Goal: Task Accomplishment & Management: Use online tool/utility

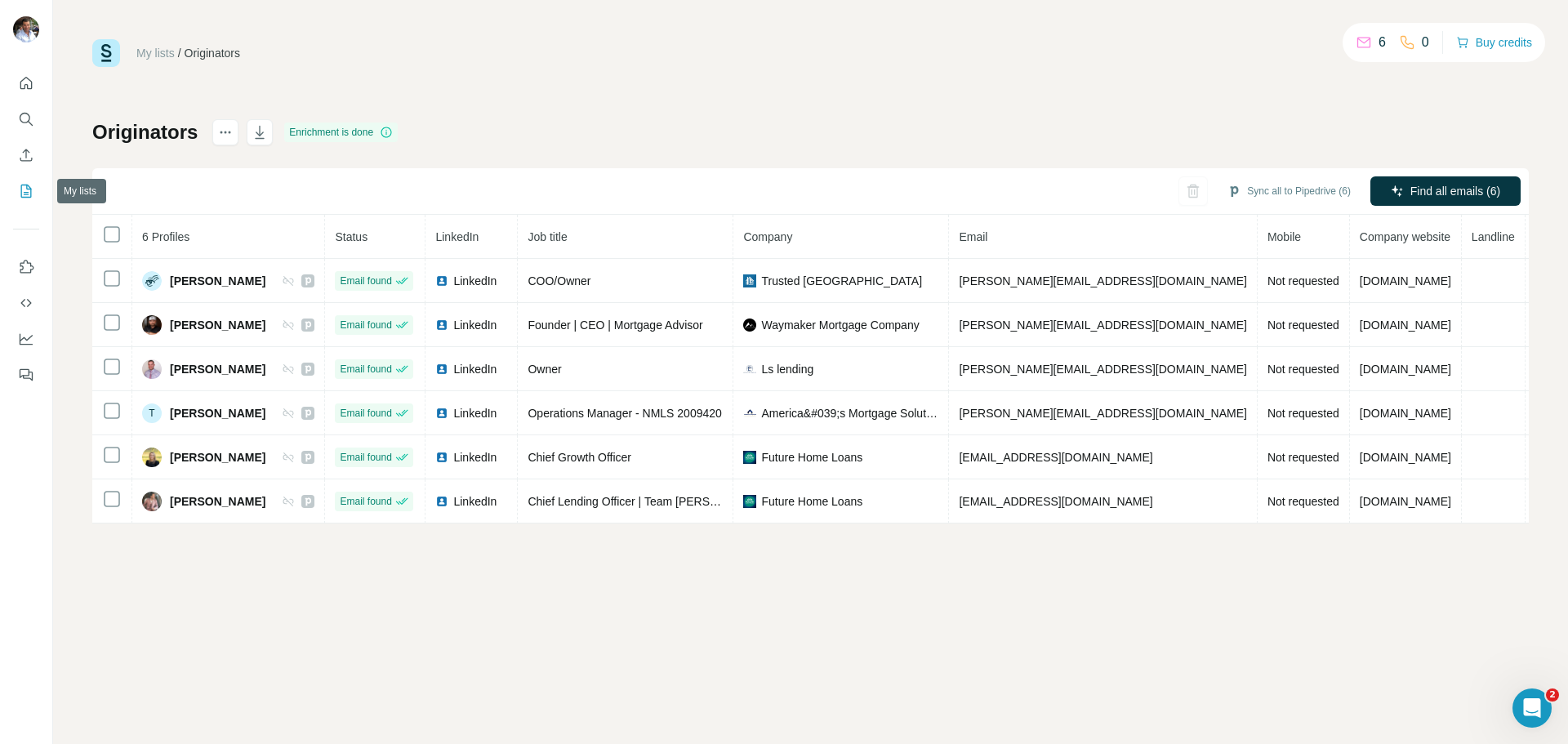
click at [22, 195] on icon "My lists" at bounding box center [25, 191] width 16 height 16
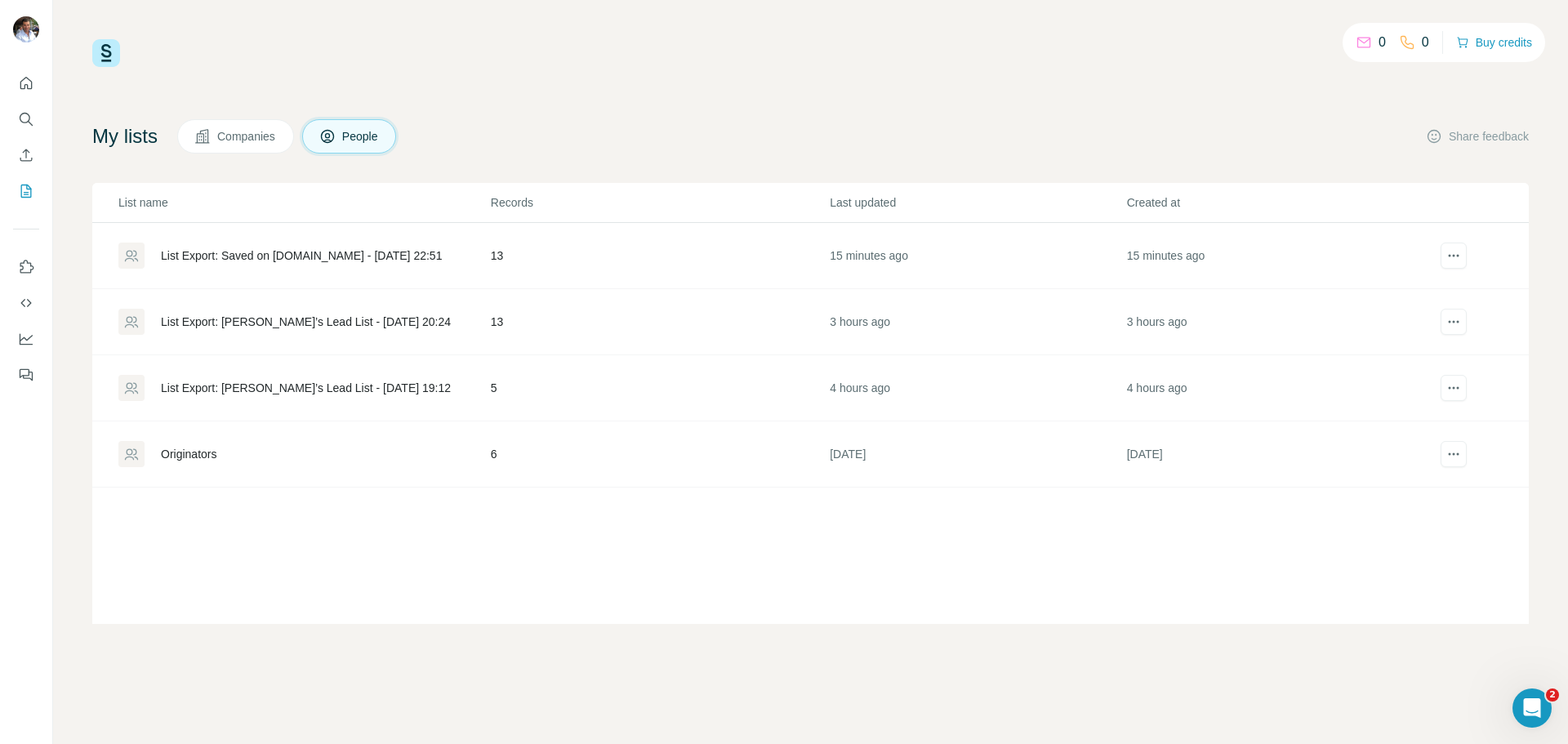
click at [244, 257] on div "List Export: Saved on [DOMAIN_NAME] - [DATE] 22:51" at bounding box center [301, 255] width 281 height 16
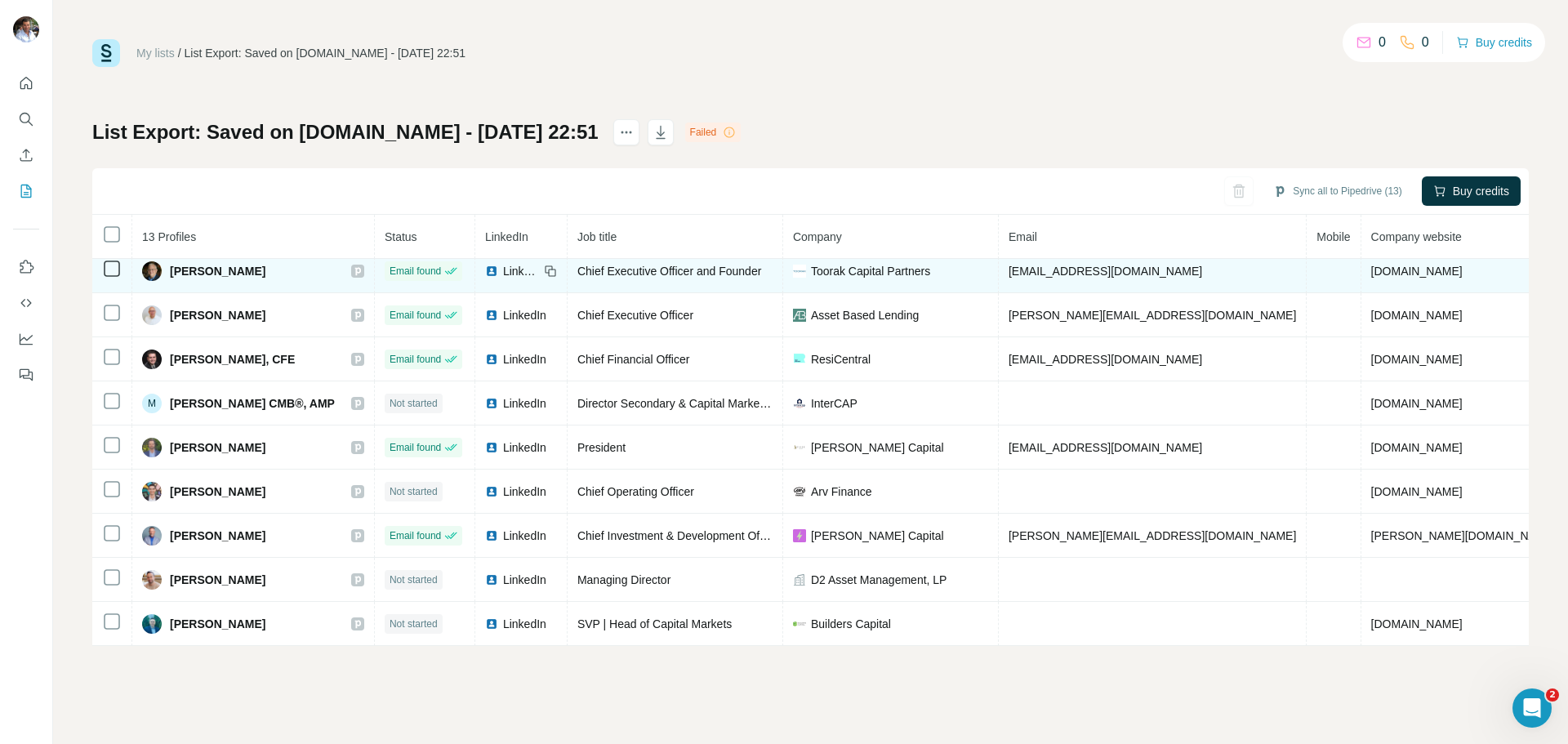
scroll to position [194, 0]
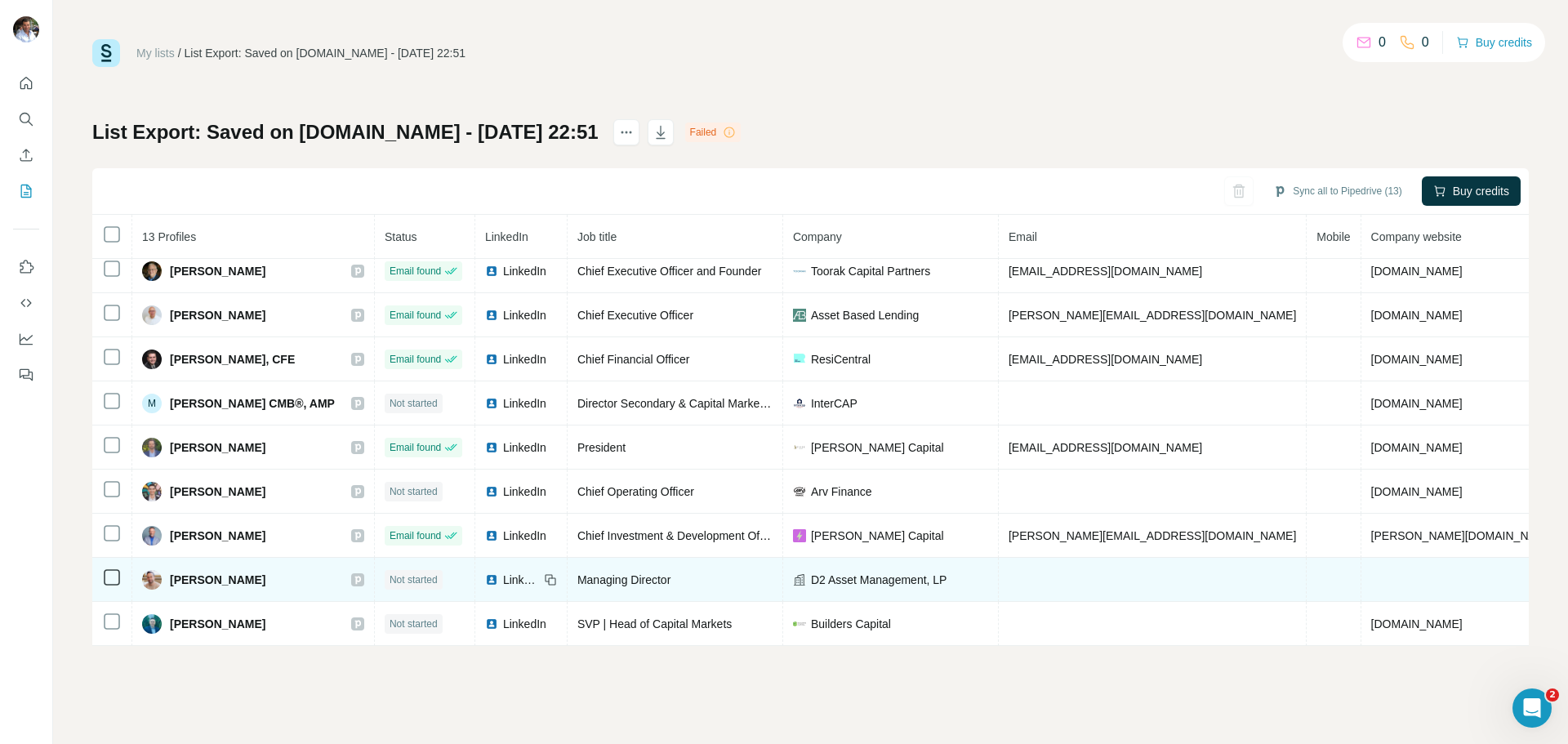
click at [413, 576] on span "Not started" at bounding box center [413, 579] width 48 height 14
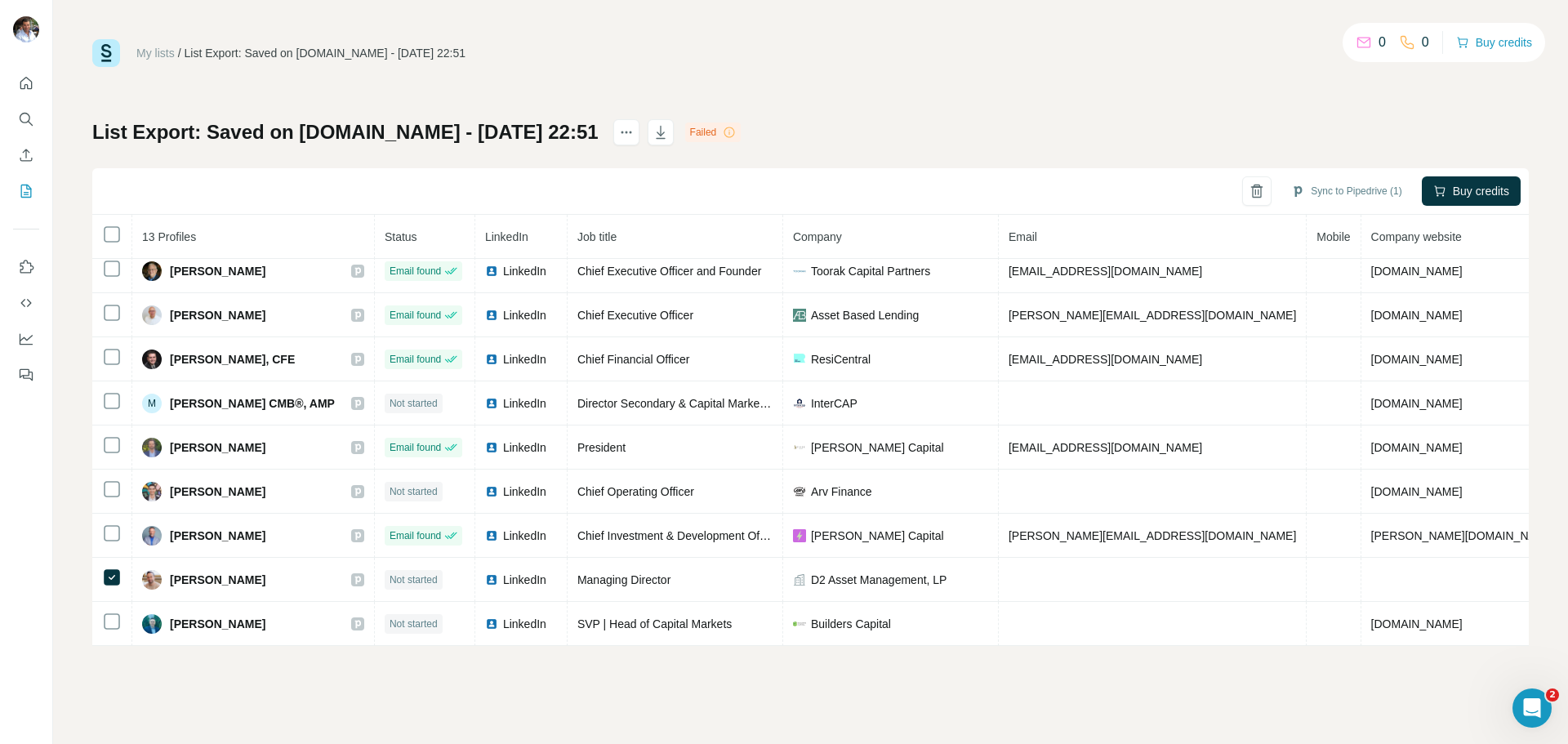
click at [730, 134] on icon at bounding box center [728, 131] width 13 height 13
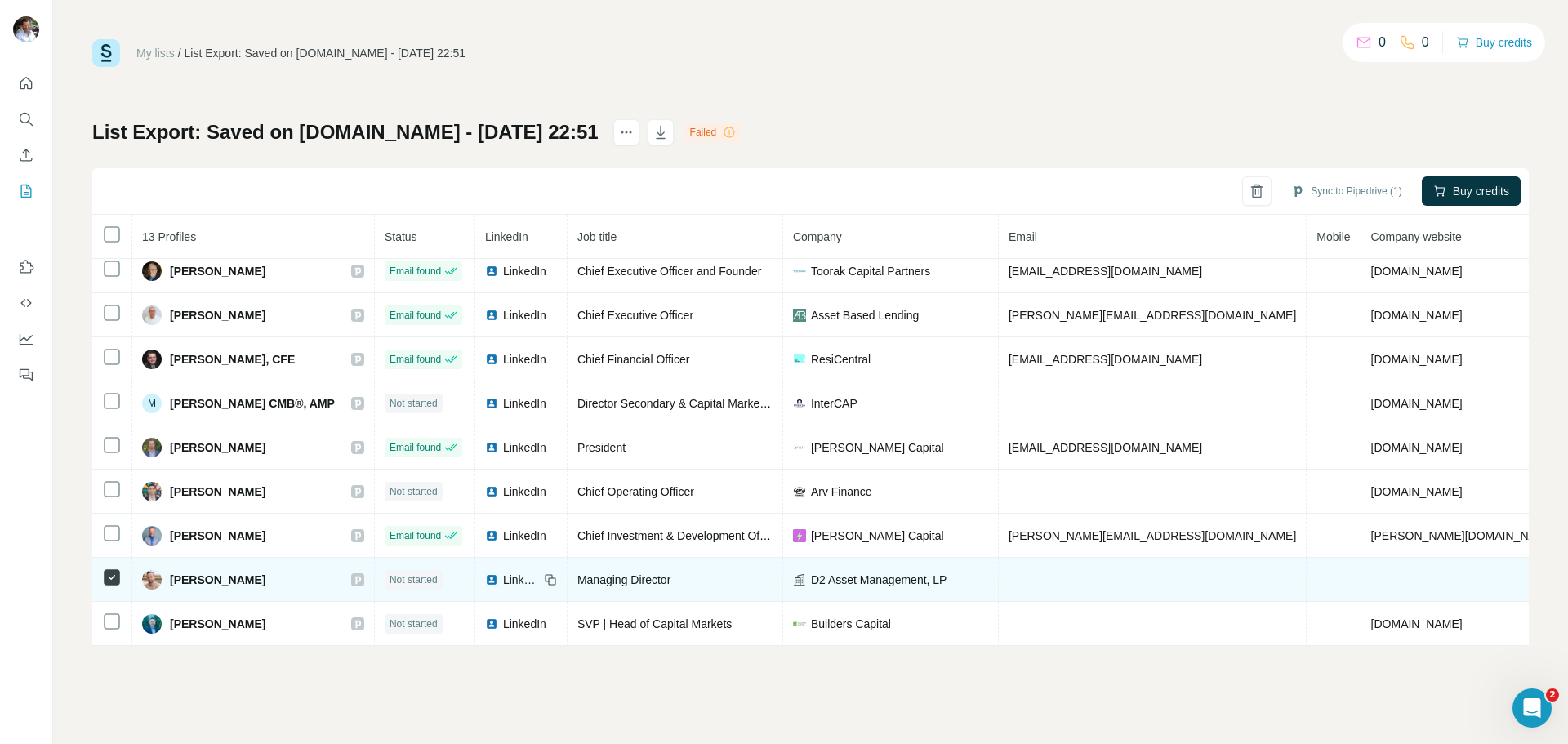
click at [111, 578] on icon at bounding box center [111, 577] width 20 height 20
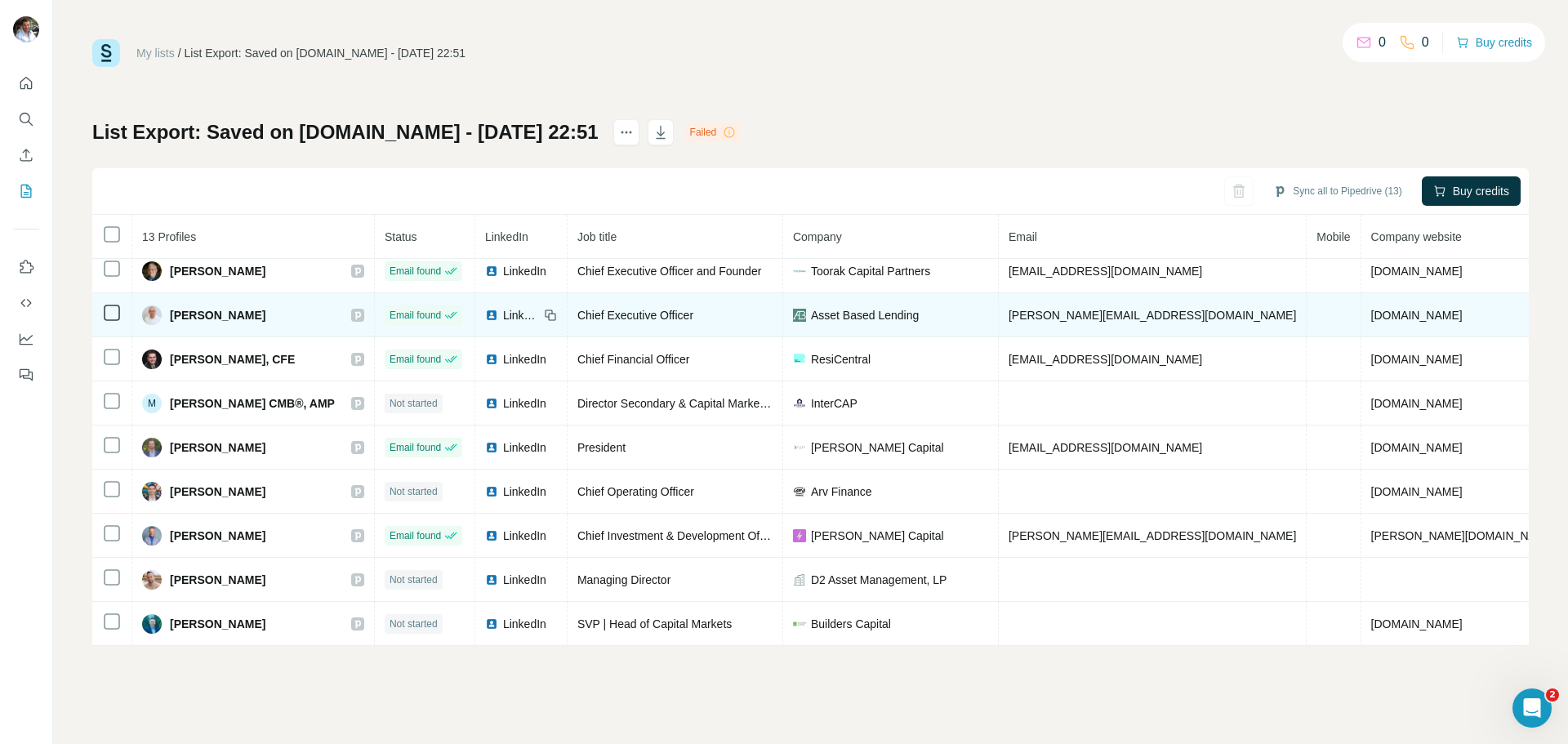
scroll to position [0, 0]
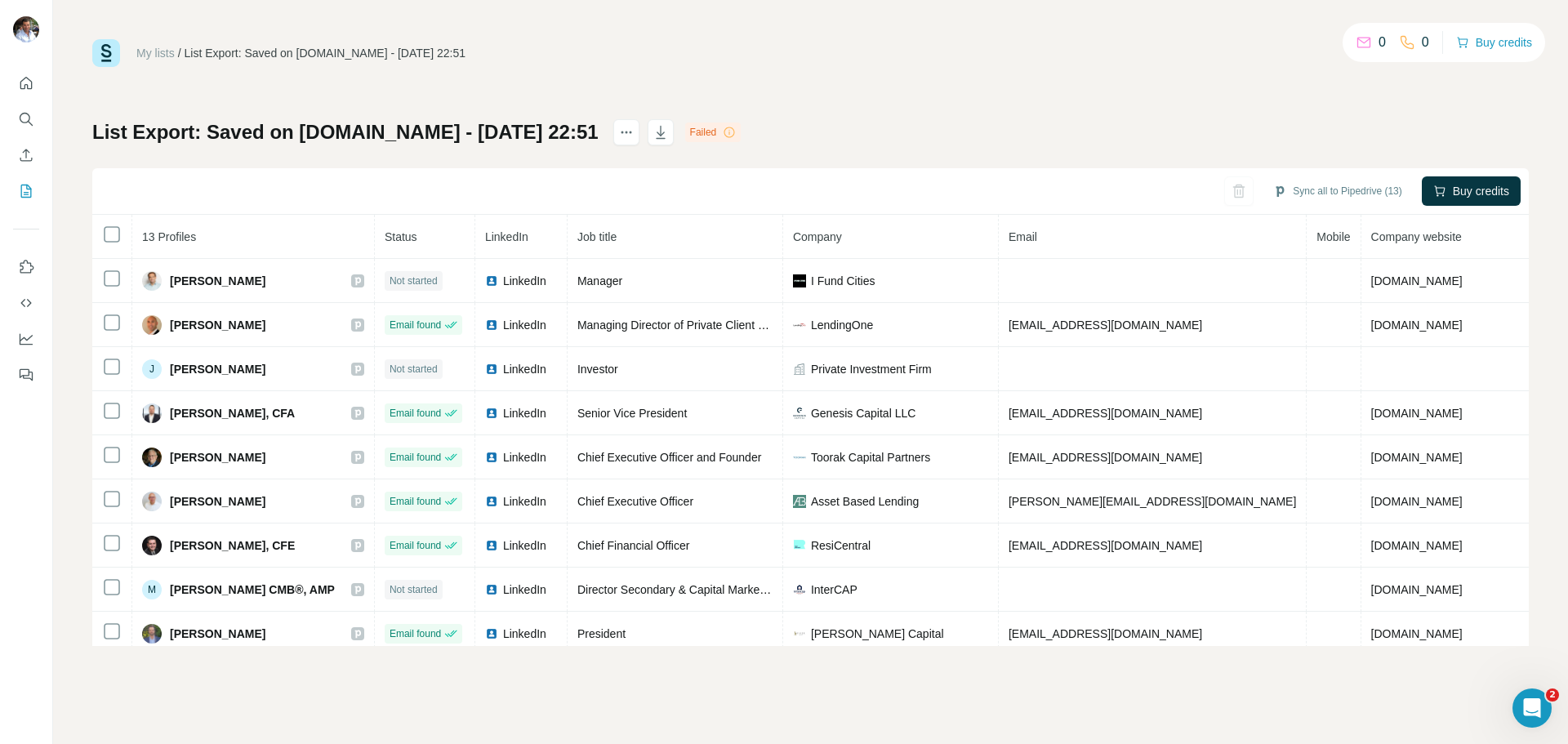
click at [730, 134] on icon at bounding box center [729, 132] width 1 height 5
click at [1485, 42] on button "Buy credits" at bounding box center [1494, 42] width 76 height 23
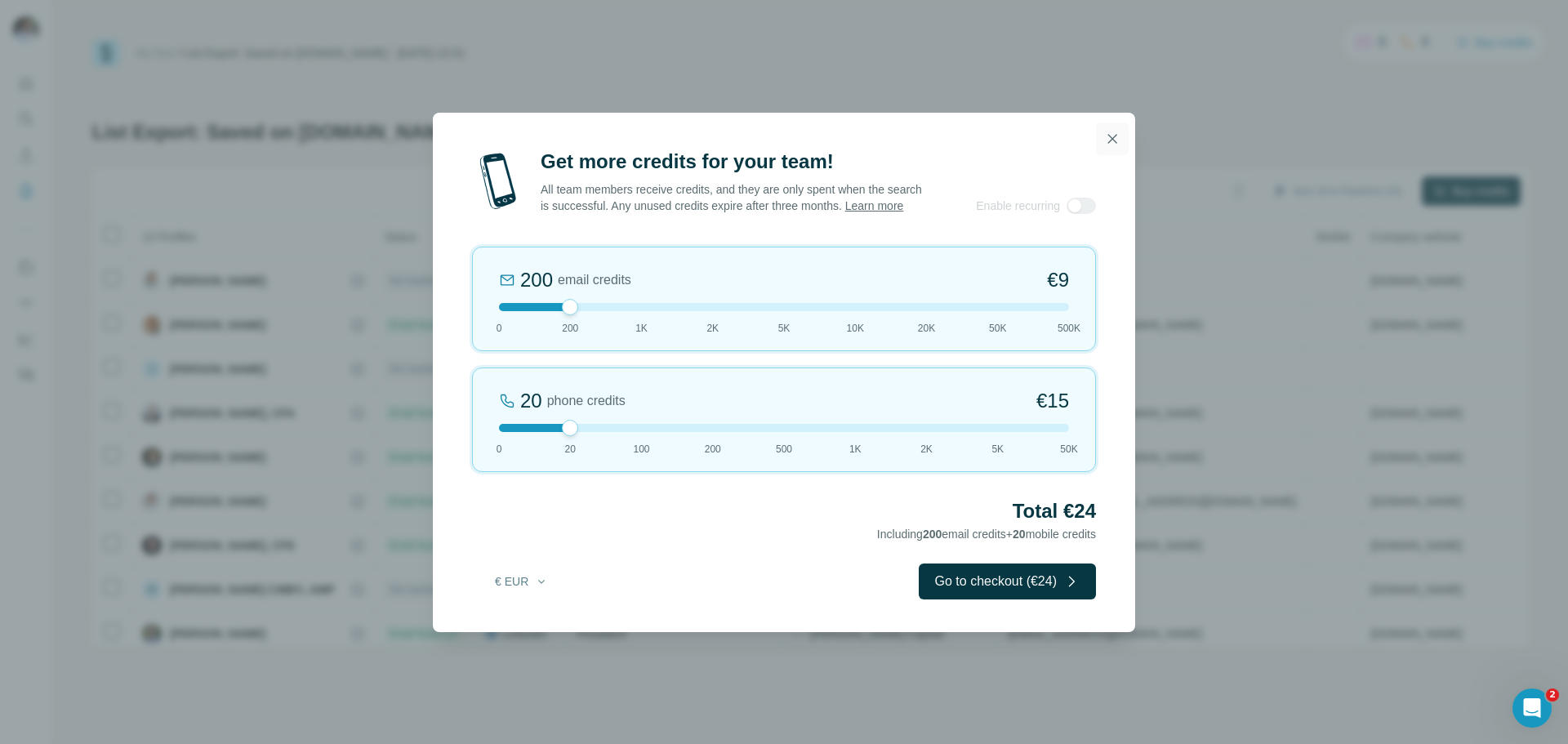
click at [1118, 131] on icon "button" at bounding box center [1112, 138] width 16 height 16
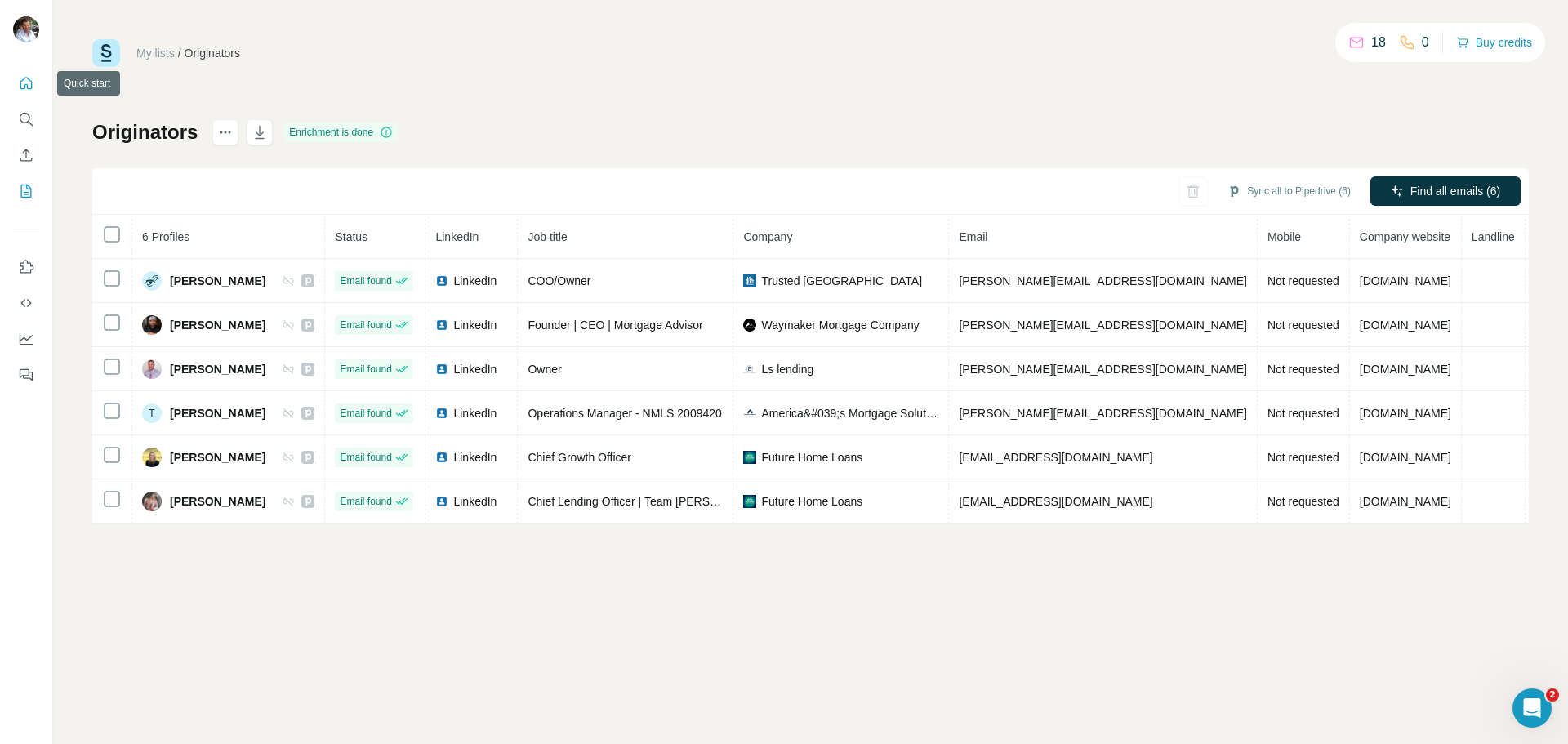
click at [25, 83] on icon "Quick start" at bounding box center [25, 83] width 16 height 16
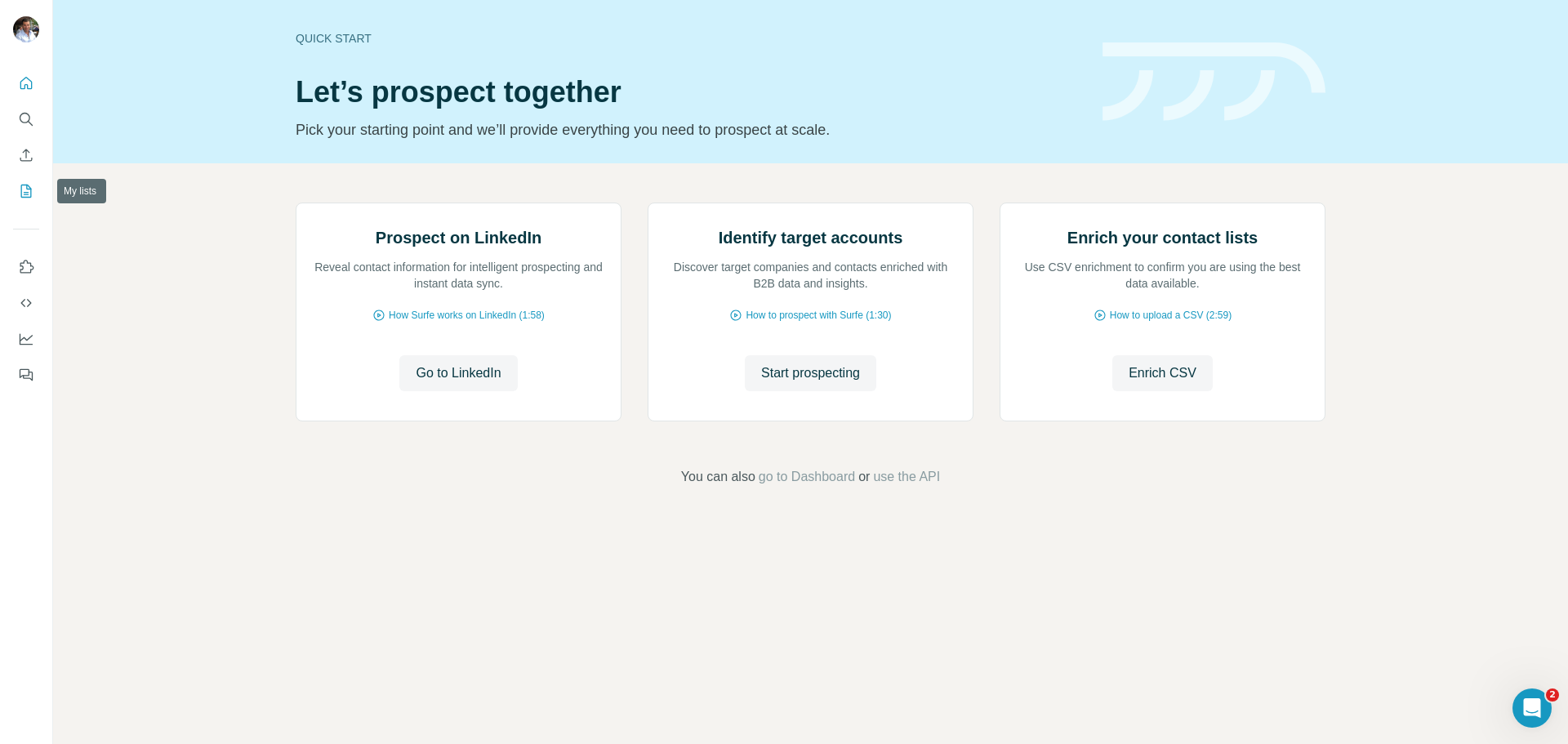
click at [24, 189] on icon "My lists" at bounding box center [25, 191] width 16 height 16
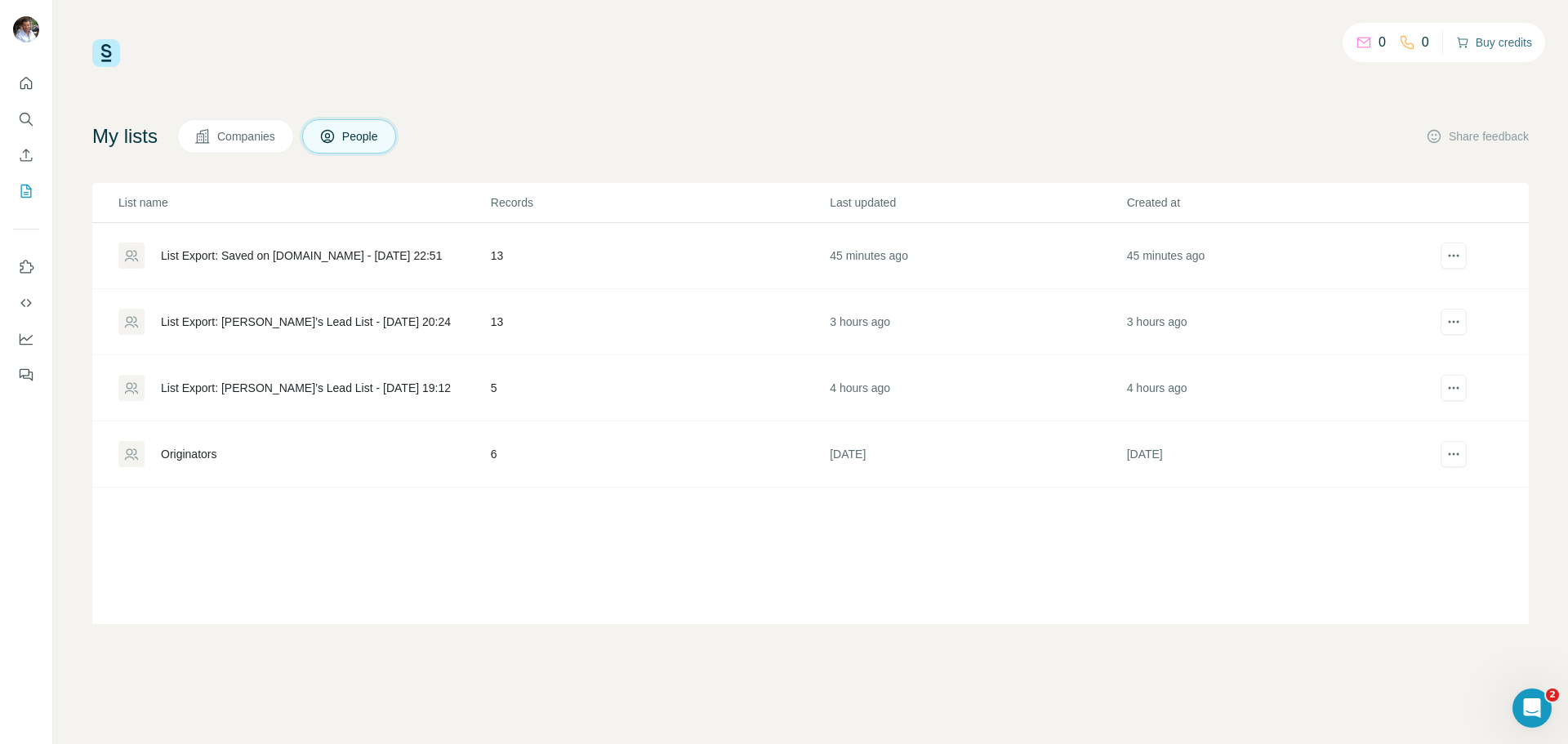
click at [1507, 40] on button "Buy credits" at bounding box center [1494, 42] width 76 height 23
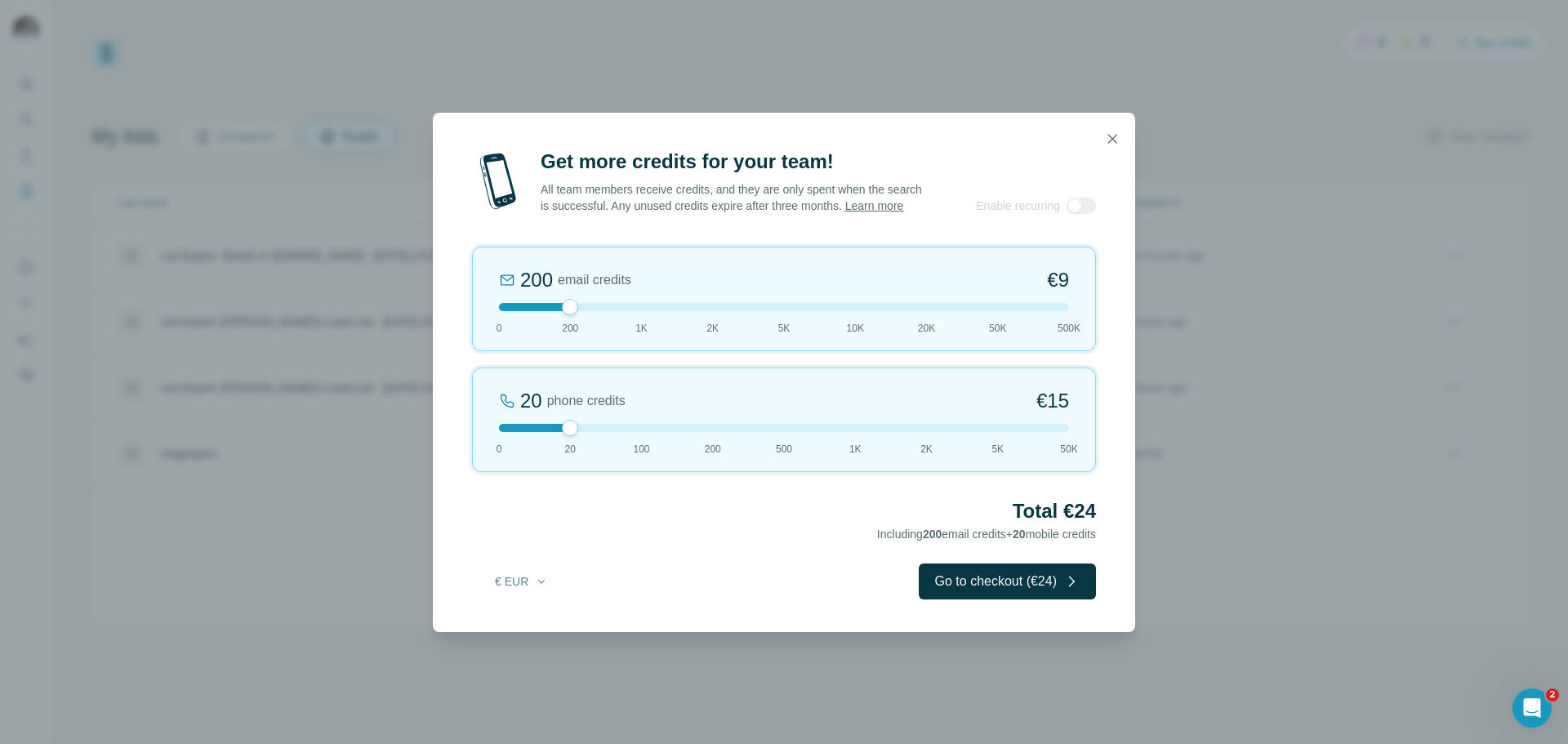
drag, startPoint x: 566, startPoint y: 316, endPoint x: 549, endPoint y: 316, distance: 17.0
click at [549, 311] on div at bounding box center [784, 307] width 570 height 8
drag, startPoint x: 572, startPoint y: 434, endPoint x: 503, endPoint y: 434, distance: 69.0
click at [503, 434] on div at bounding box center [499, 428] width 16 height 16
drag, startPoint x: 572, startPoint y: 316, endPoint x: 583, endPoint y: 320, distance: 11.7
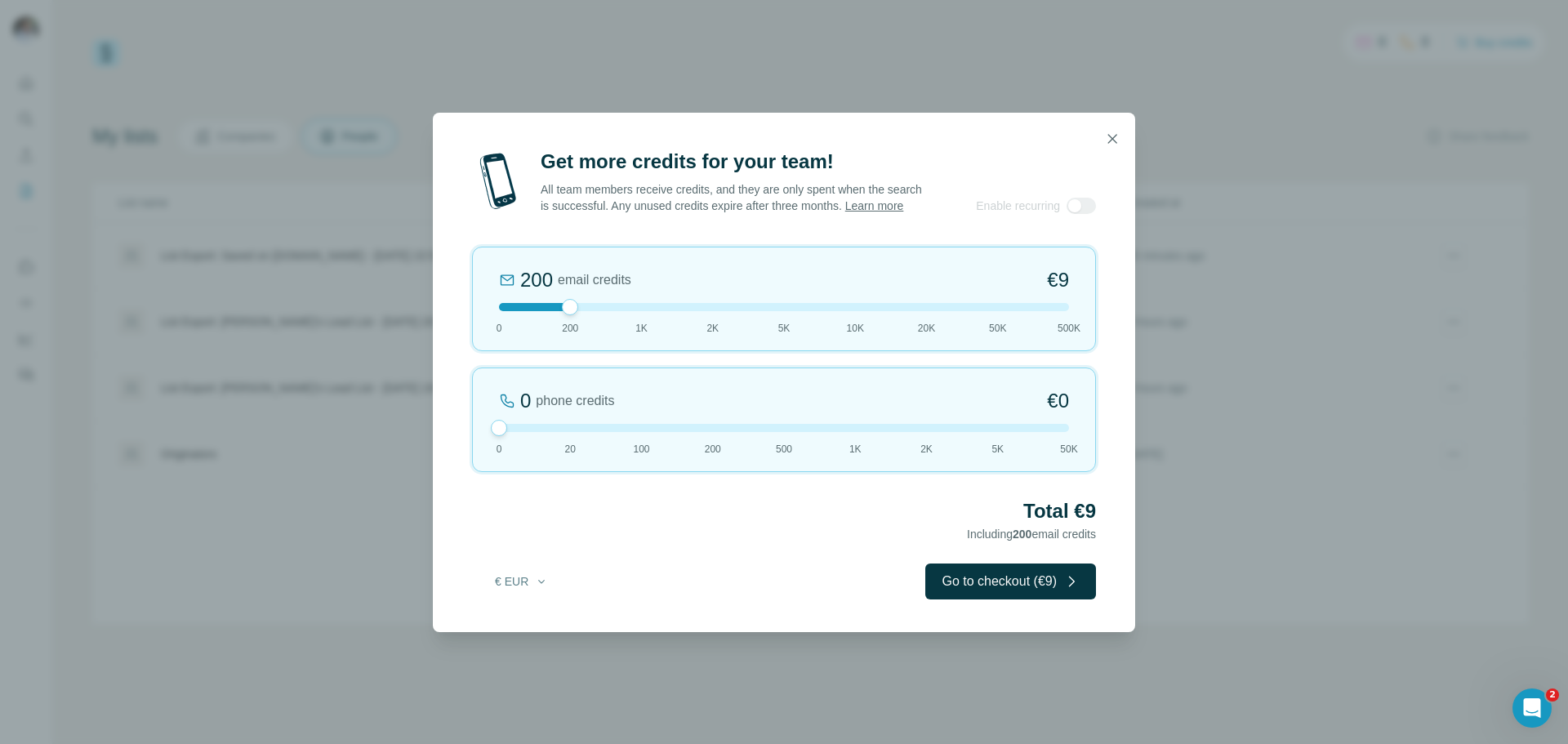
click at [583, 320] on div "200 email credits €9 0 200 1K 2K 5K 10K 20K 50K 500K" at bounding box center [784, 299] width 624 height 104
click at [566, 311] on div at bounding box center [569, 306] width 16 height 16
click at [968, 589] on button "Go to checkout (€9)" at bounding box center [1010, 581] width 170 height 36
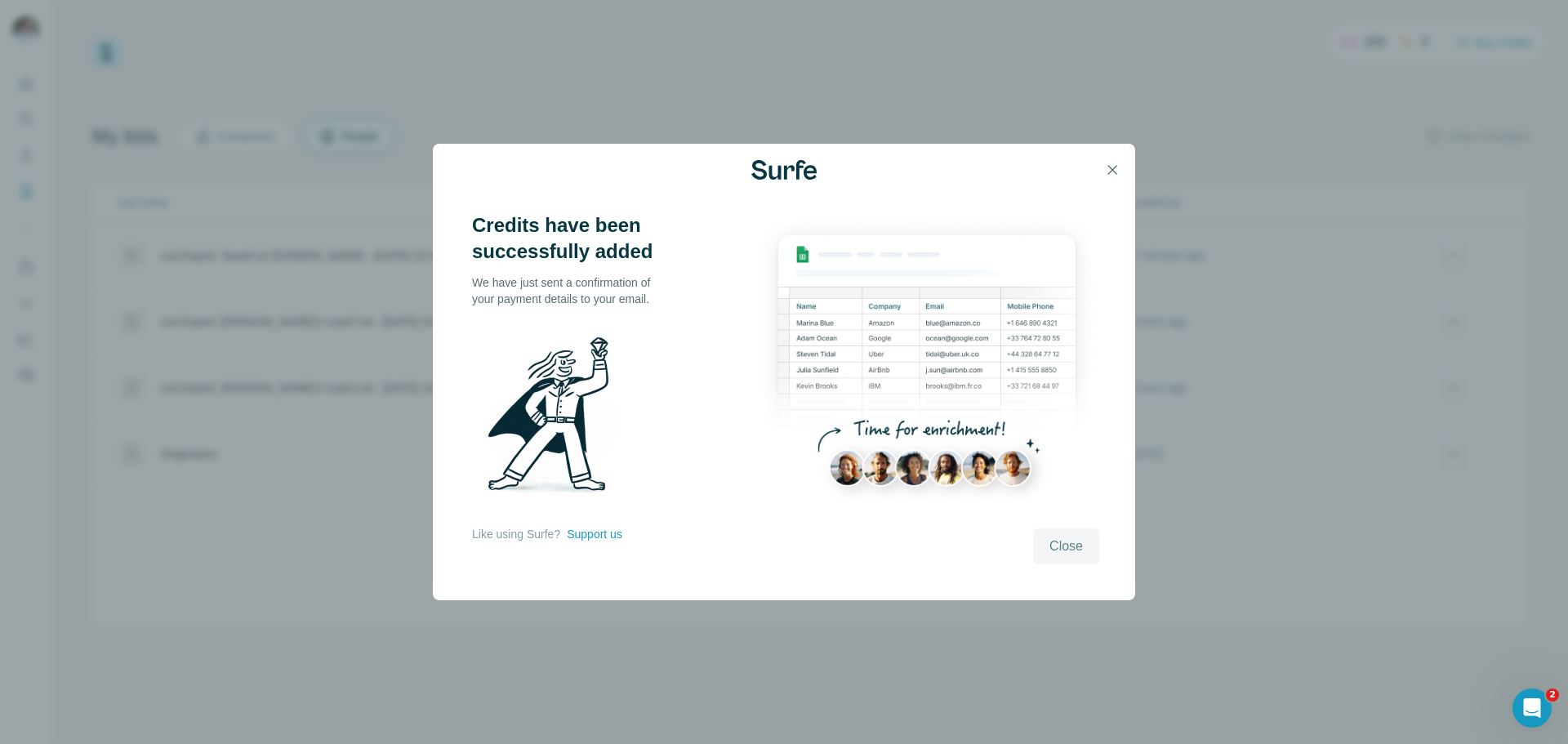
click at [1071, 548] on span "Close" at bounding box center [1065, 546] width 33 height 20
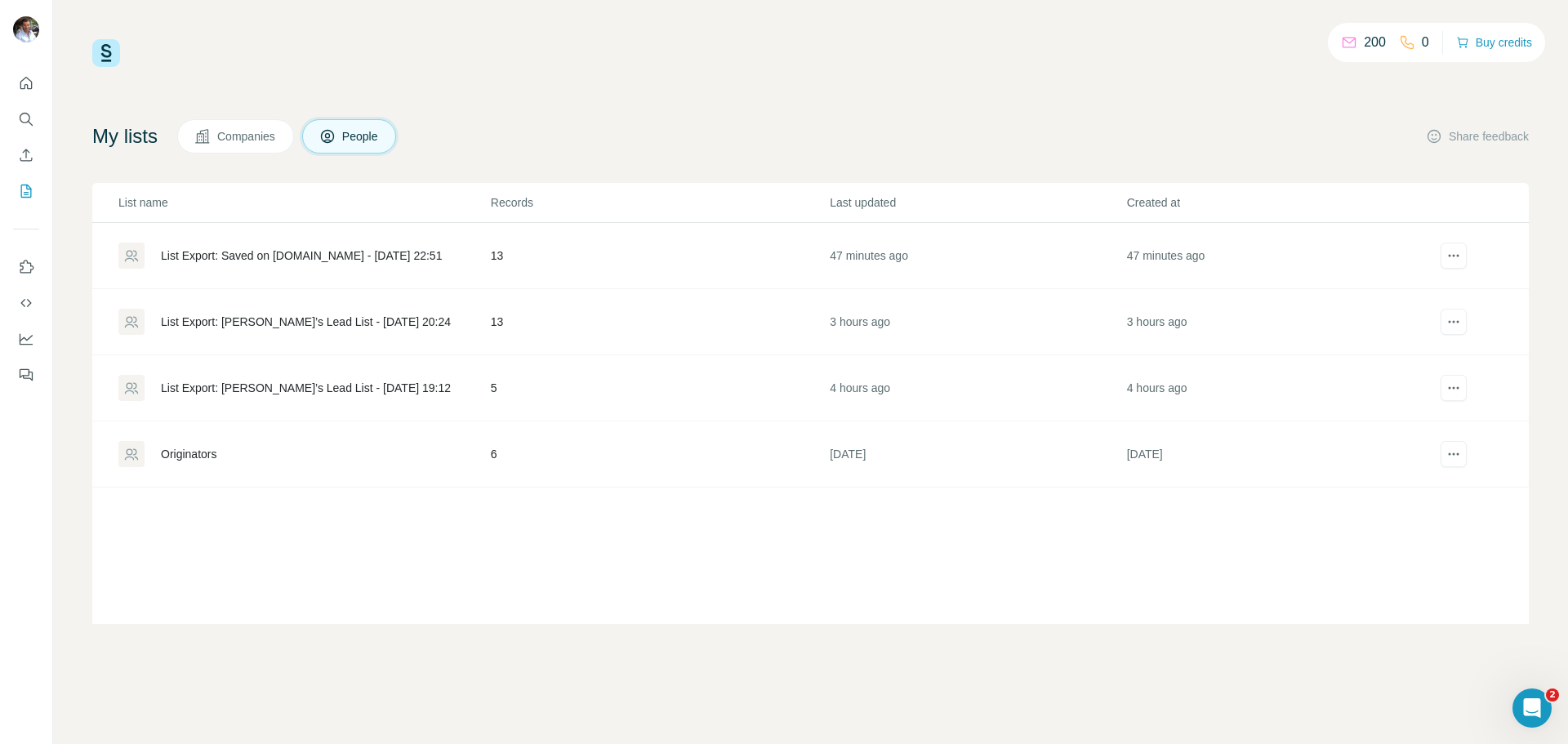
click at [288, 259] on div "List Export: Saved on [DOMAIN_NAME] - [DATE] 22:51" at bounding box center [301, 255] width 281 height 16
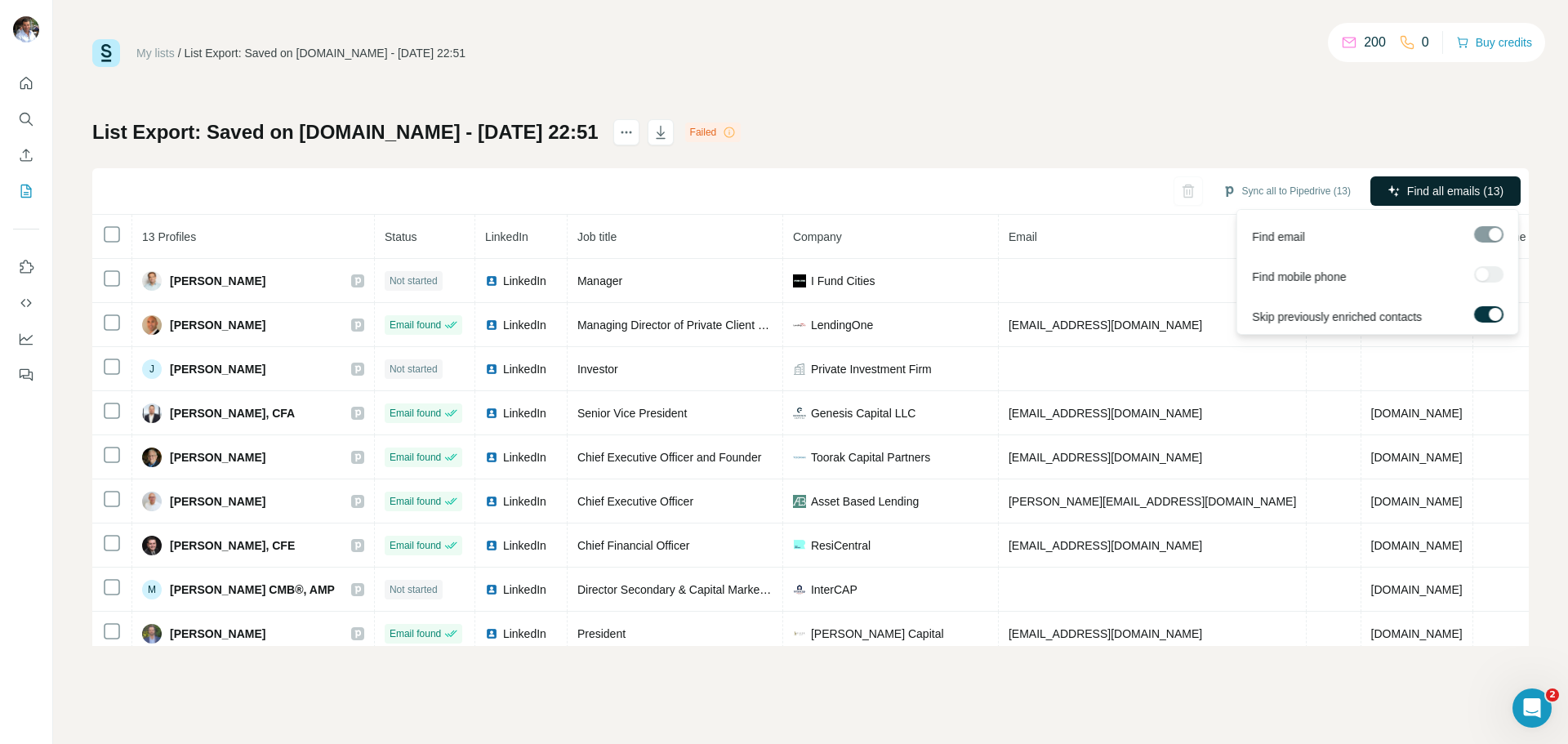
click at [1421, 193] on span "Find all emails (13)" at bounding box center [1455, 191] width 97 height 16
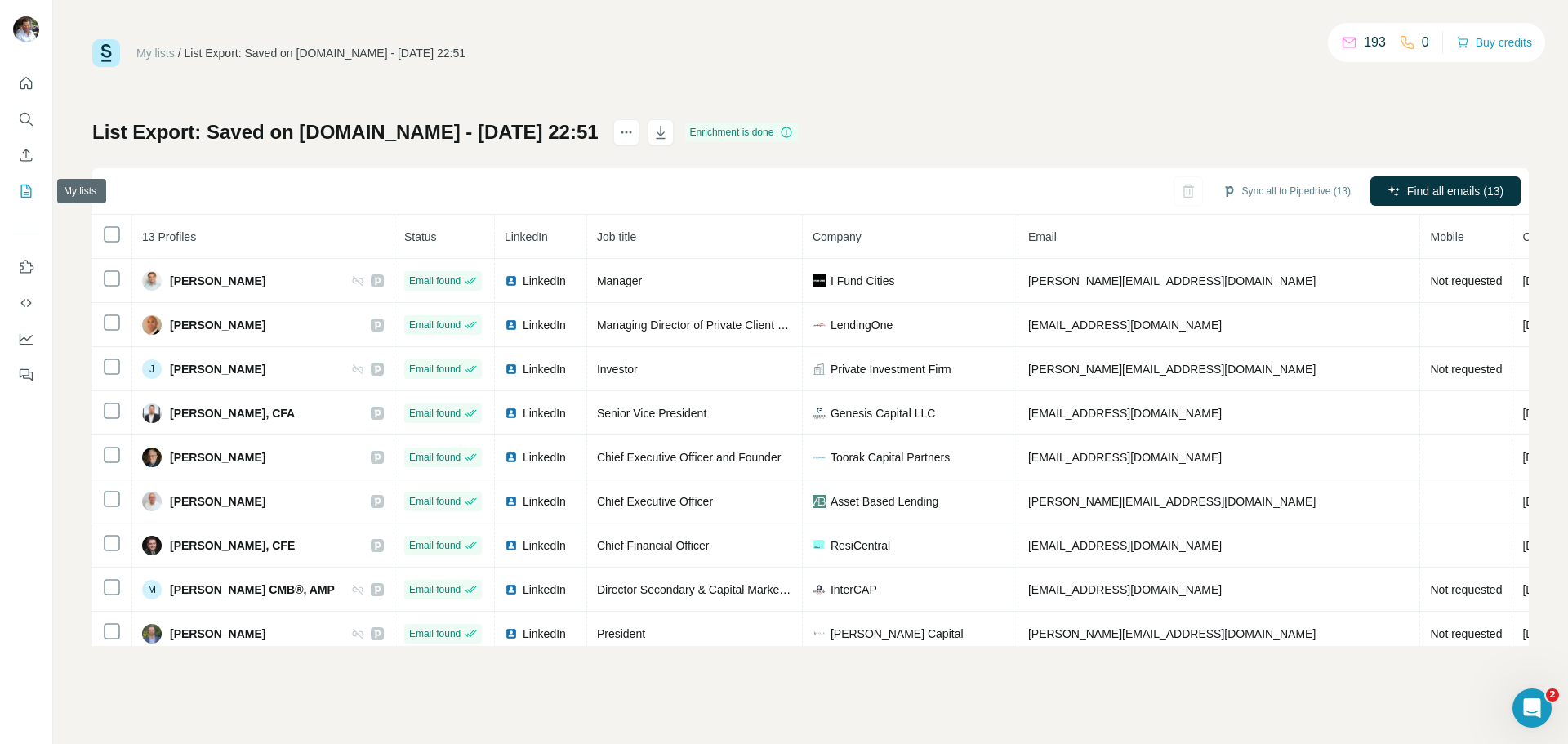
click at [20, 188] on icon "My lists" at bounding box center [25, 191] width 16 height 16
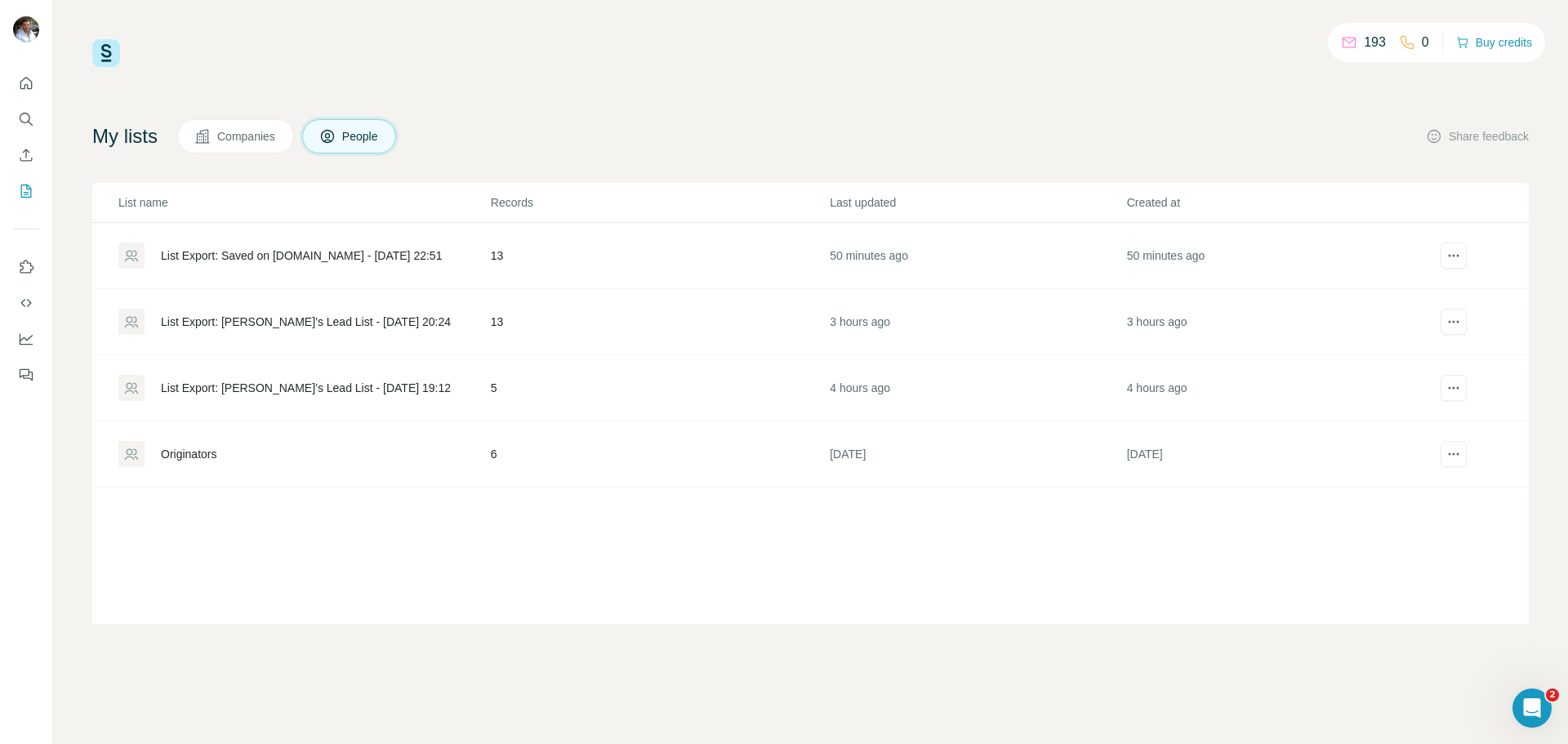
click at [277, 318] on div "List Export: [PERSON_NAME]’s Lead List - [DATE] 20:24" at bounding box center [306, 322] width 290 height 16
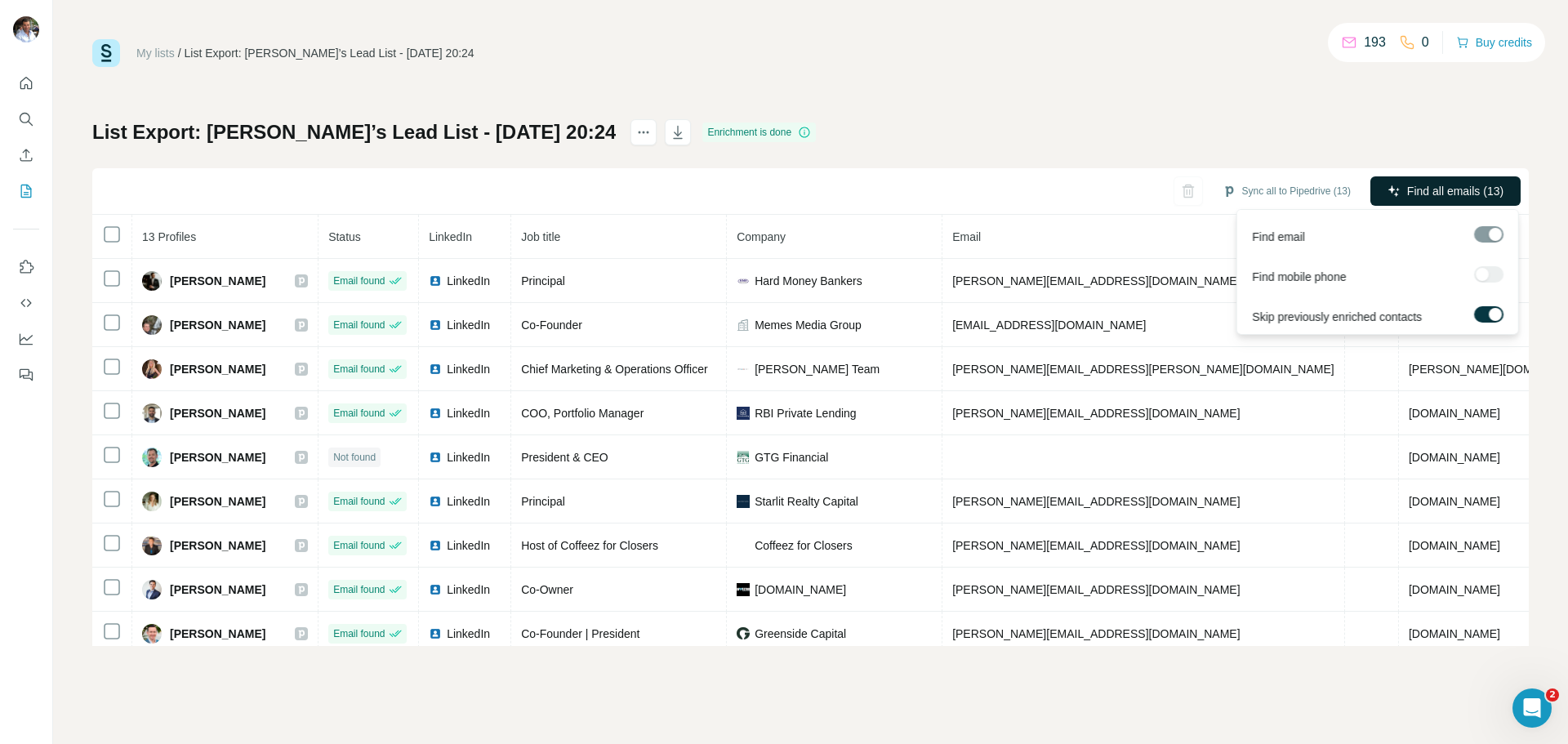
click at [1432, 187] on span "Find all emails (13)" at bounding box center [1455, 191] width 97 height 16
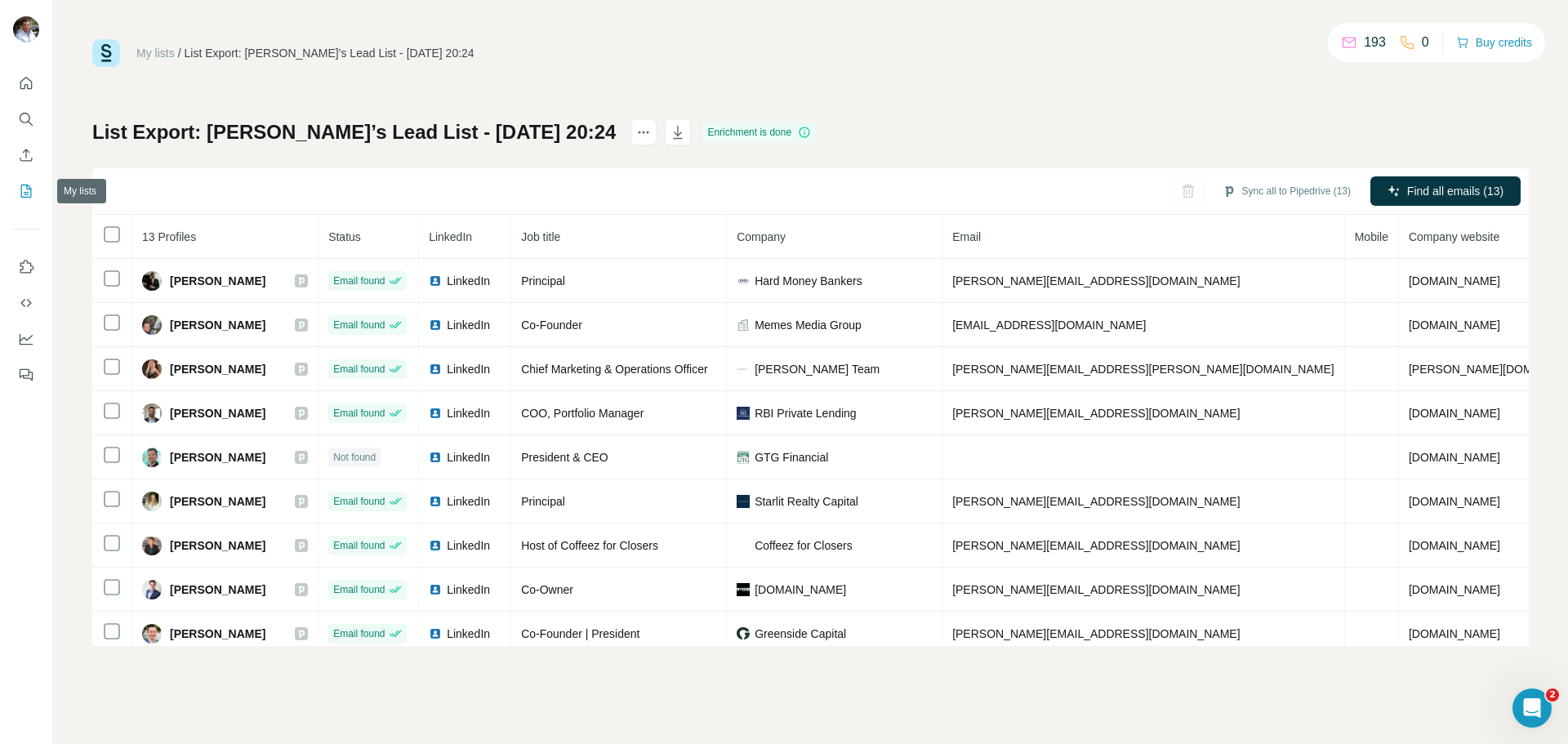
click at [25, 190] on icon "My lists" at bounding box center [25, 191] width 16 height 16
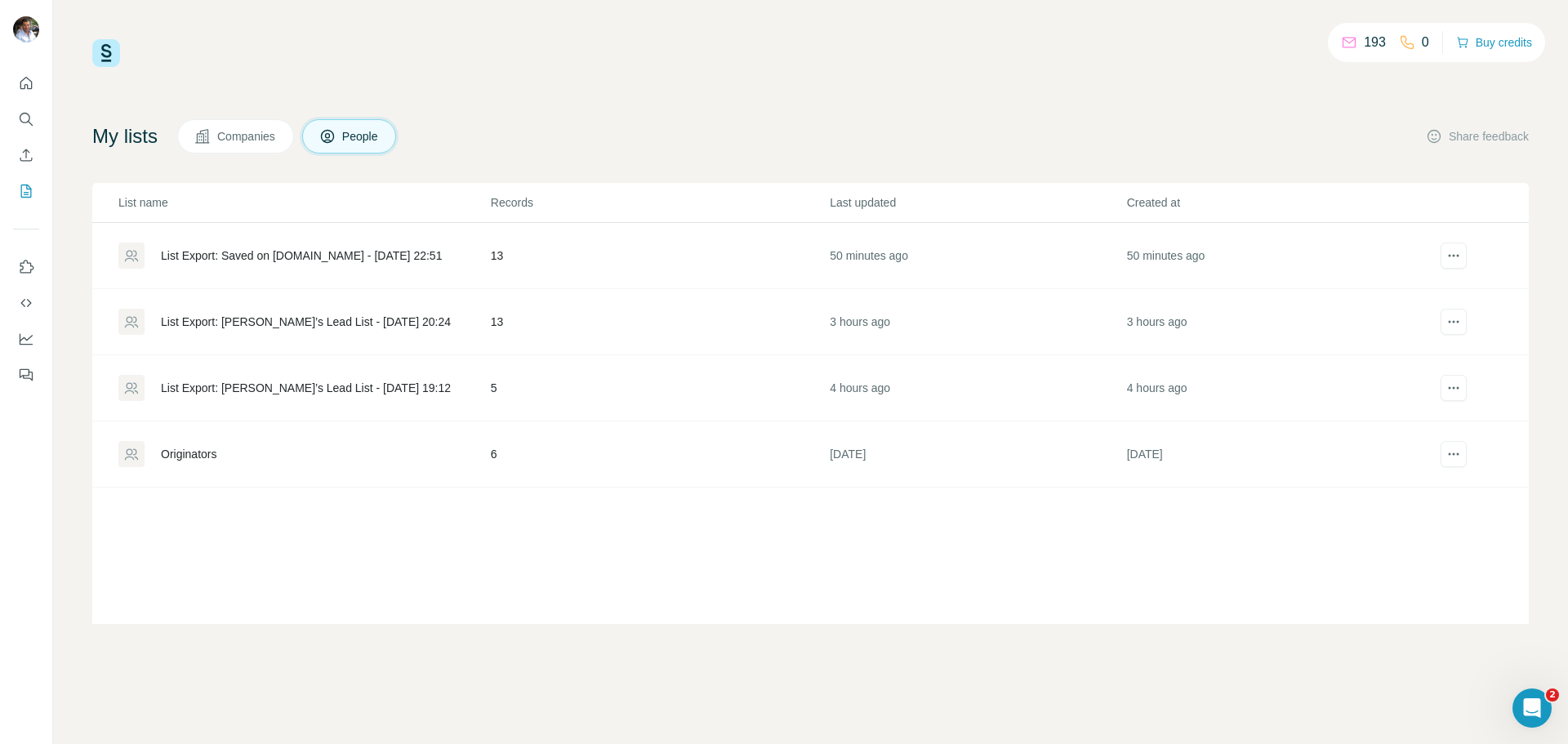
click at [211, 389] on div "List Export: [PERSON_NAME]’s Lead List - [DATE] 19:12" at bounding box center [306, 388] width 290 height 16
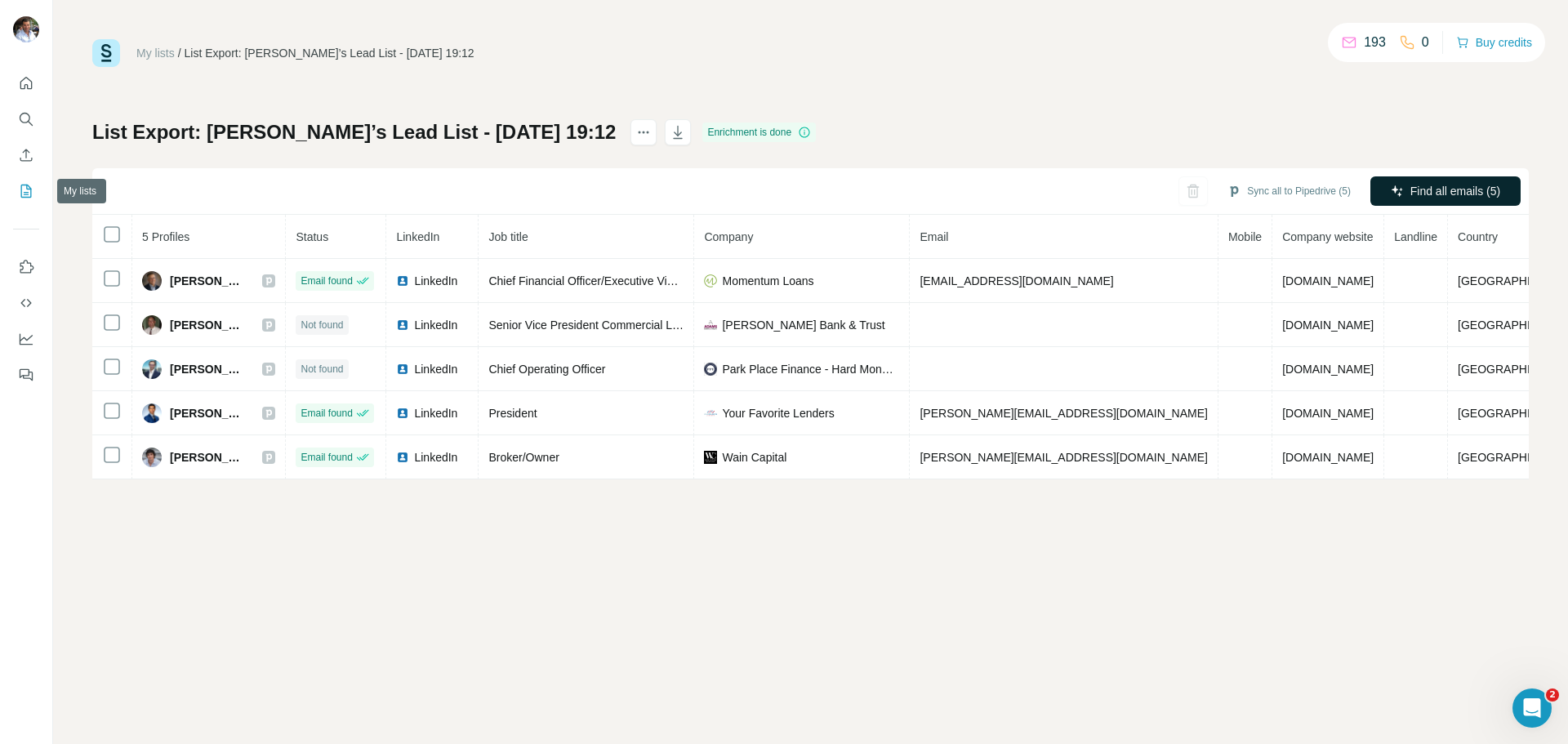
click at [27, 192] on icon "My lists" at bounding box center [28, 190] width 8 height 11
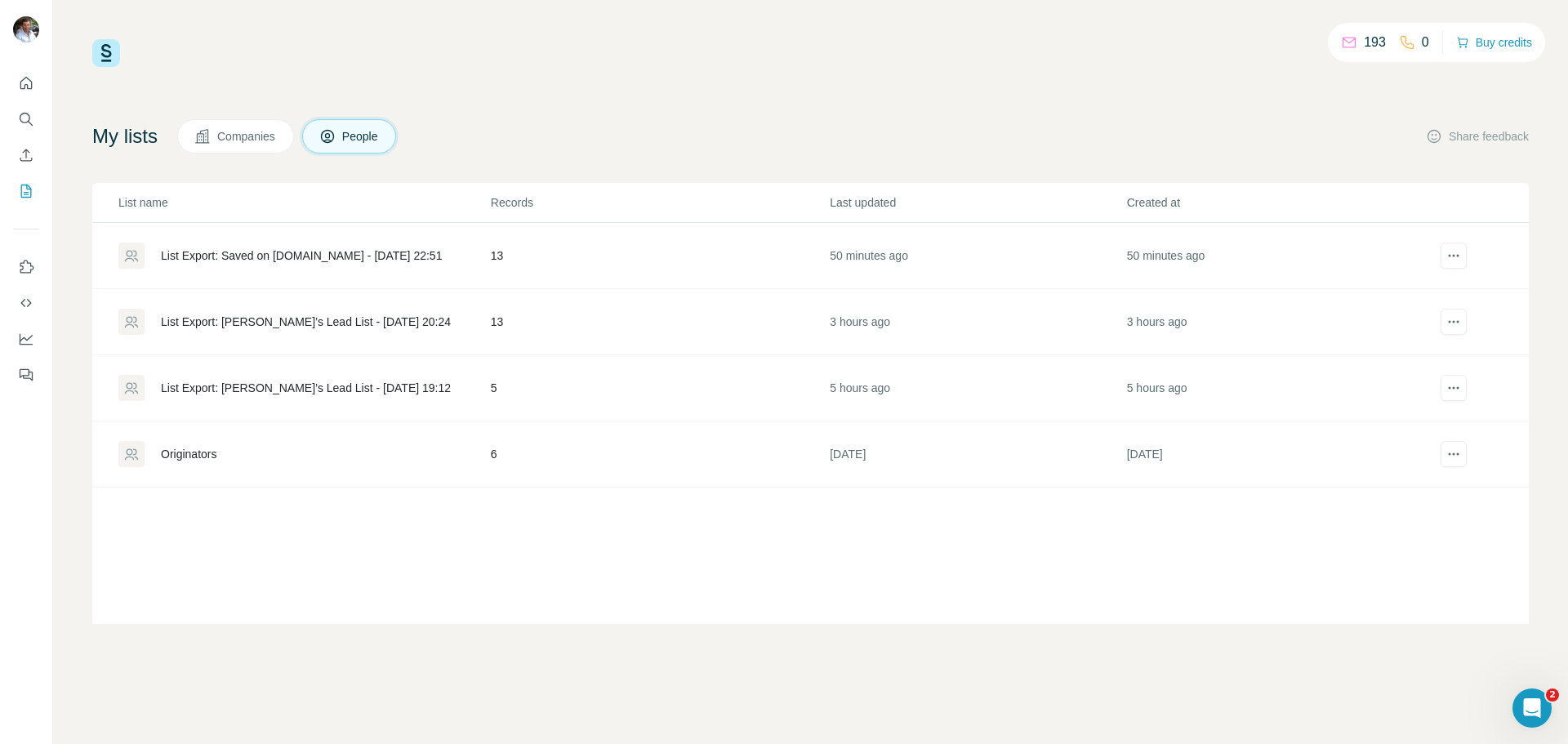
click at [199, 454] on div "Originators" at bounding box center [188, 454] width 55 height 16
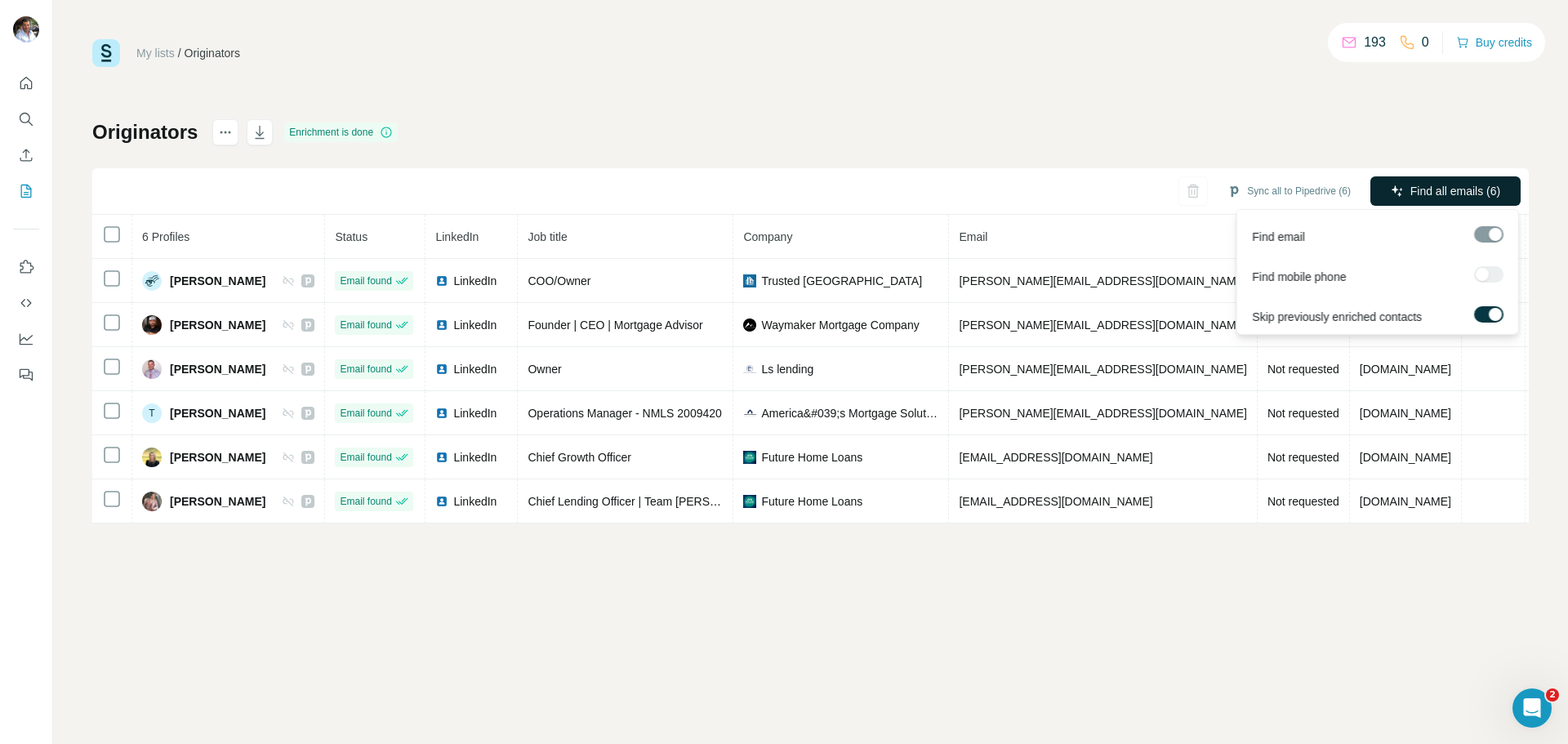
click at [1439, 189] on span "Find all emails (6)" at bounding box center [1455, 191] width 90 height 16
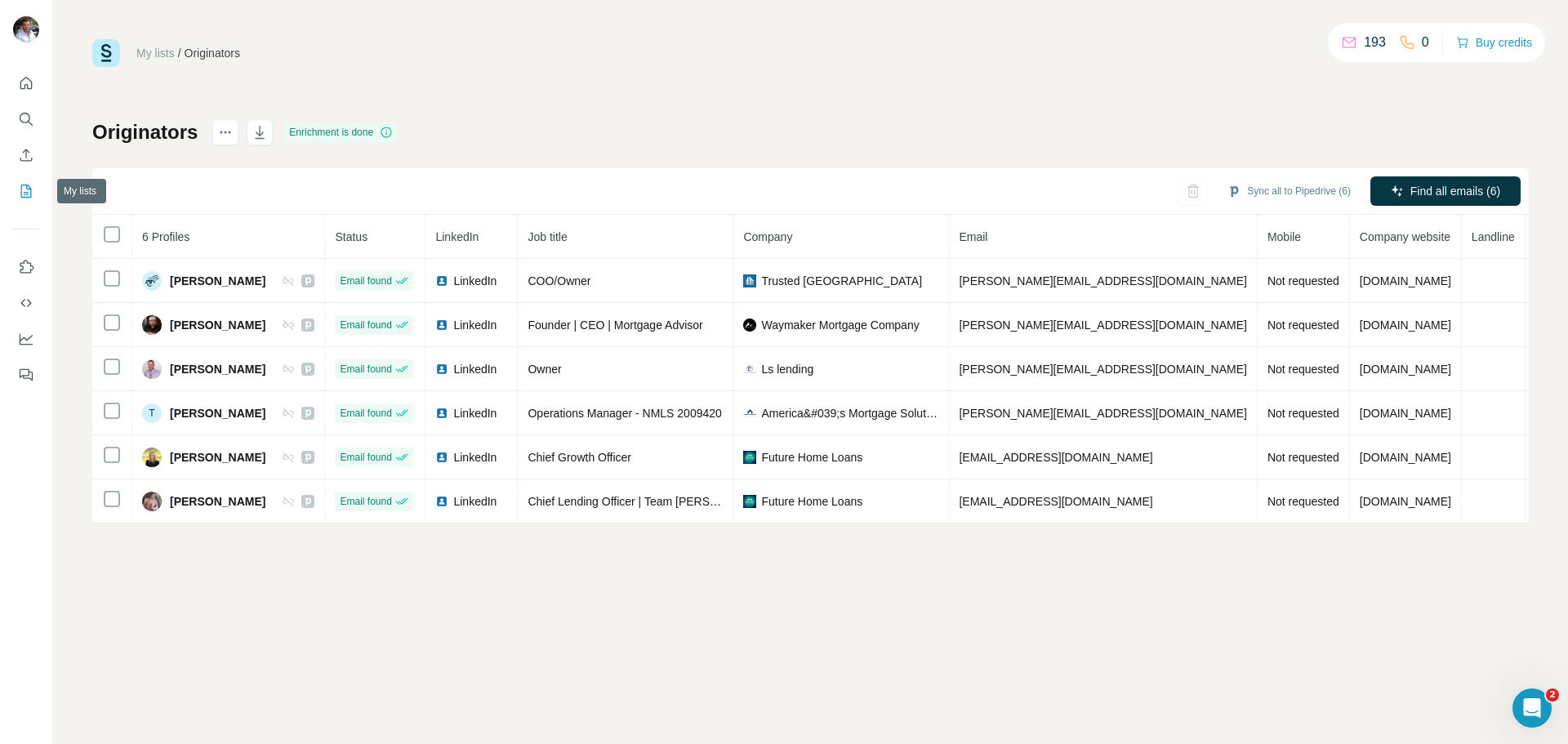
click at [28, 189] on icon "My lists" at bounding box center [28, 190] width 8 height 11
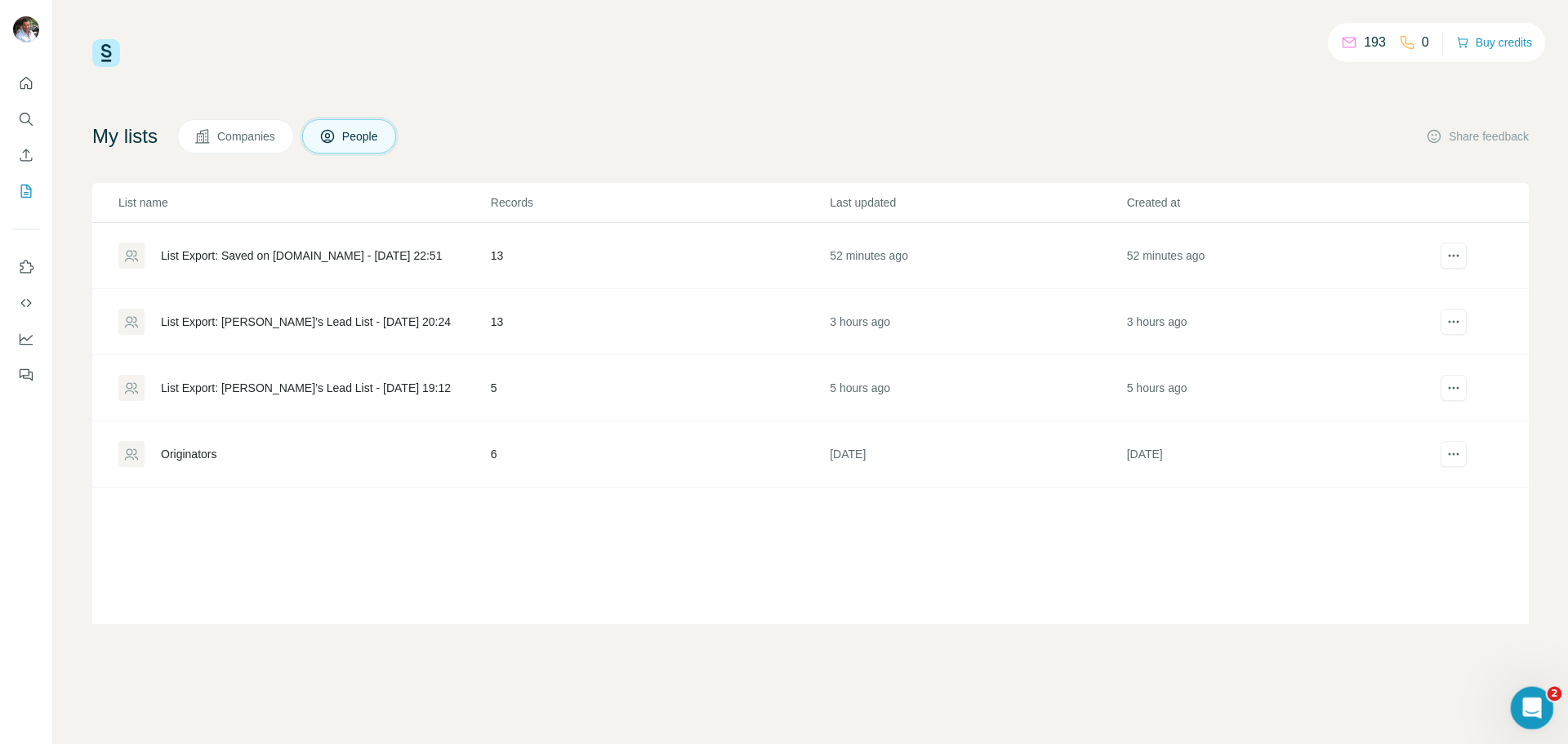
click at [1532, 699] on icon "Open Intercom Messenger" at bounding box center [1530, 706] width 27 height 27
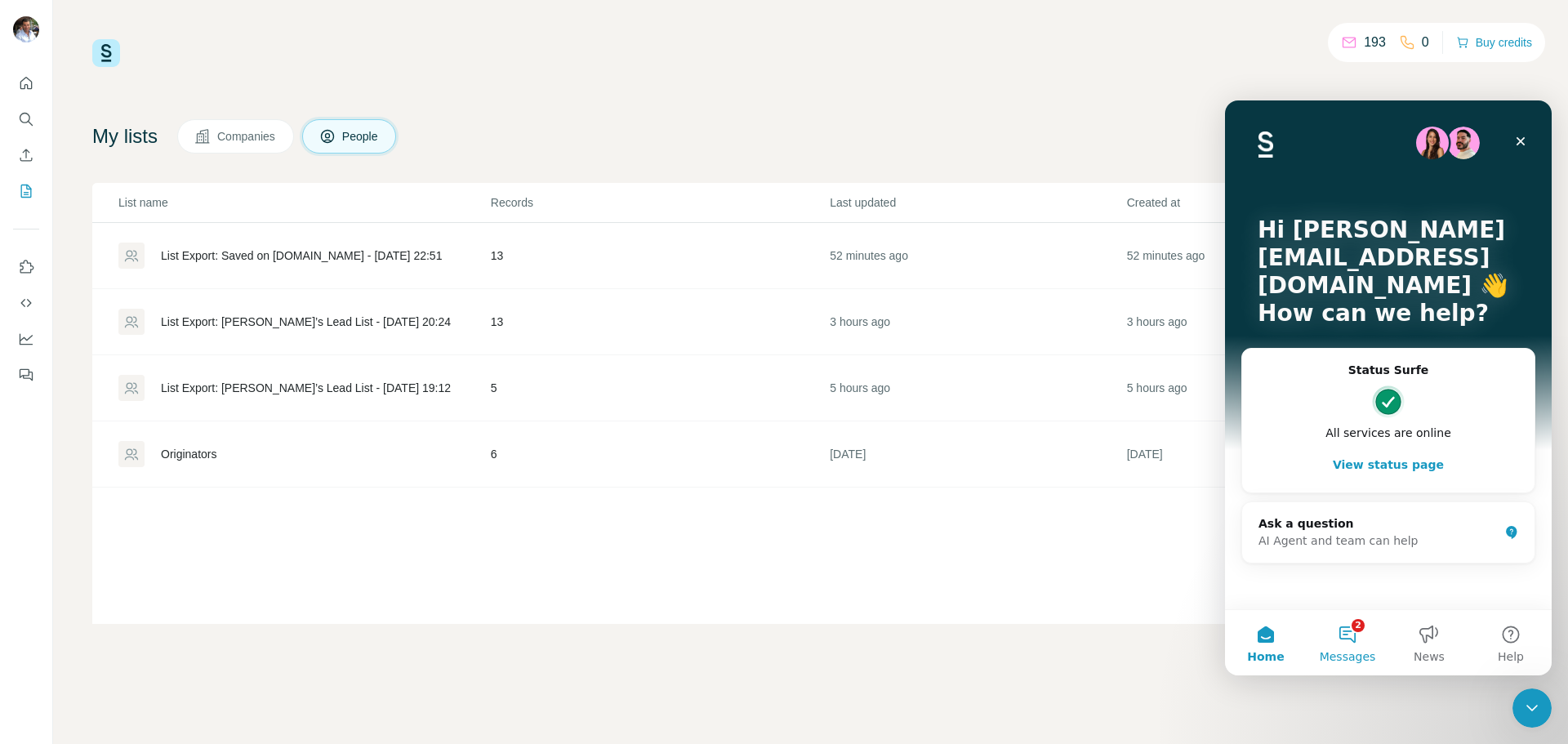
click at [1353, 641] on button "2 Messages" at bounding box center [1347, 642] width 81 height 65
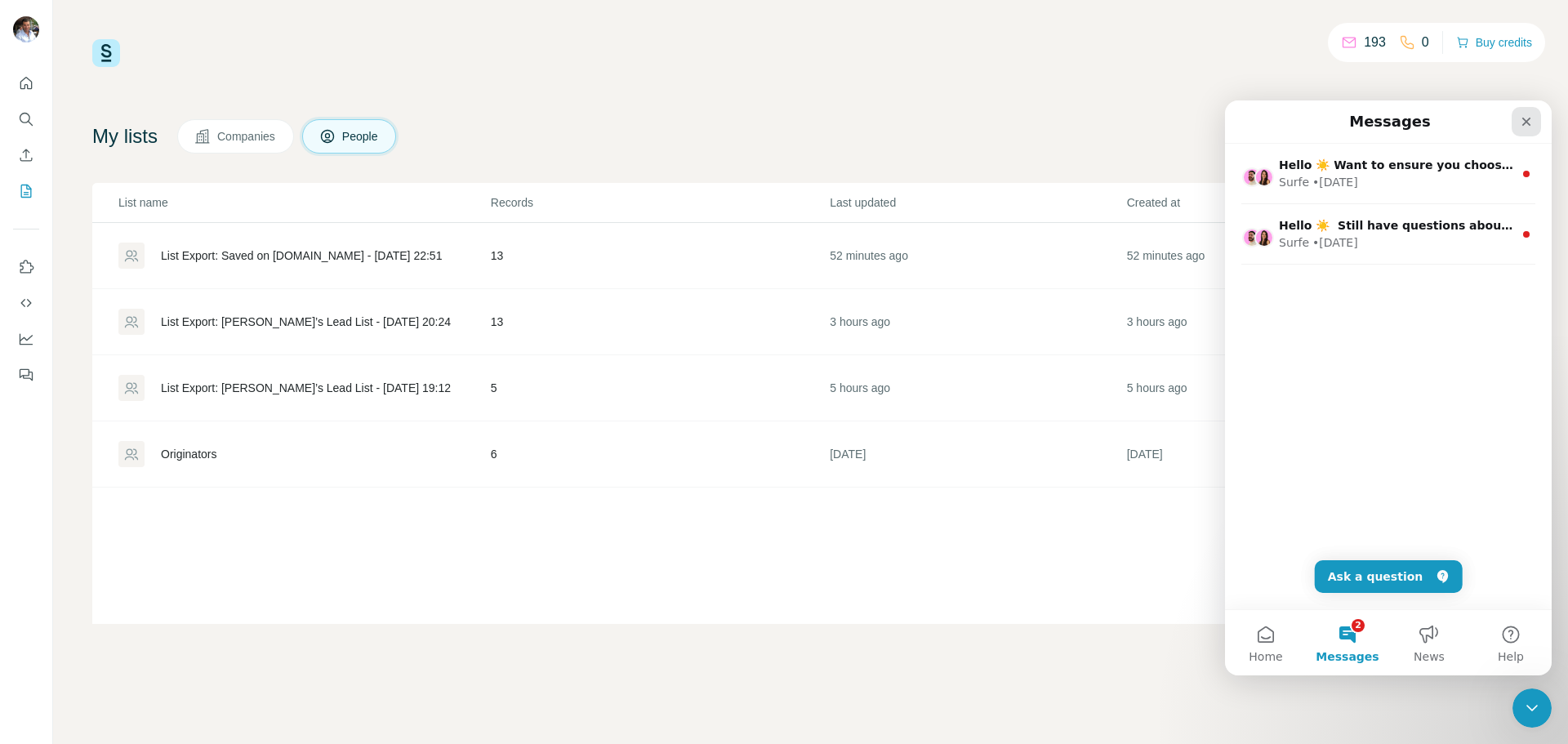
click at [1519, 120] on div "Close" at bounding box center [1526, 121] width 30 height 30
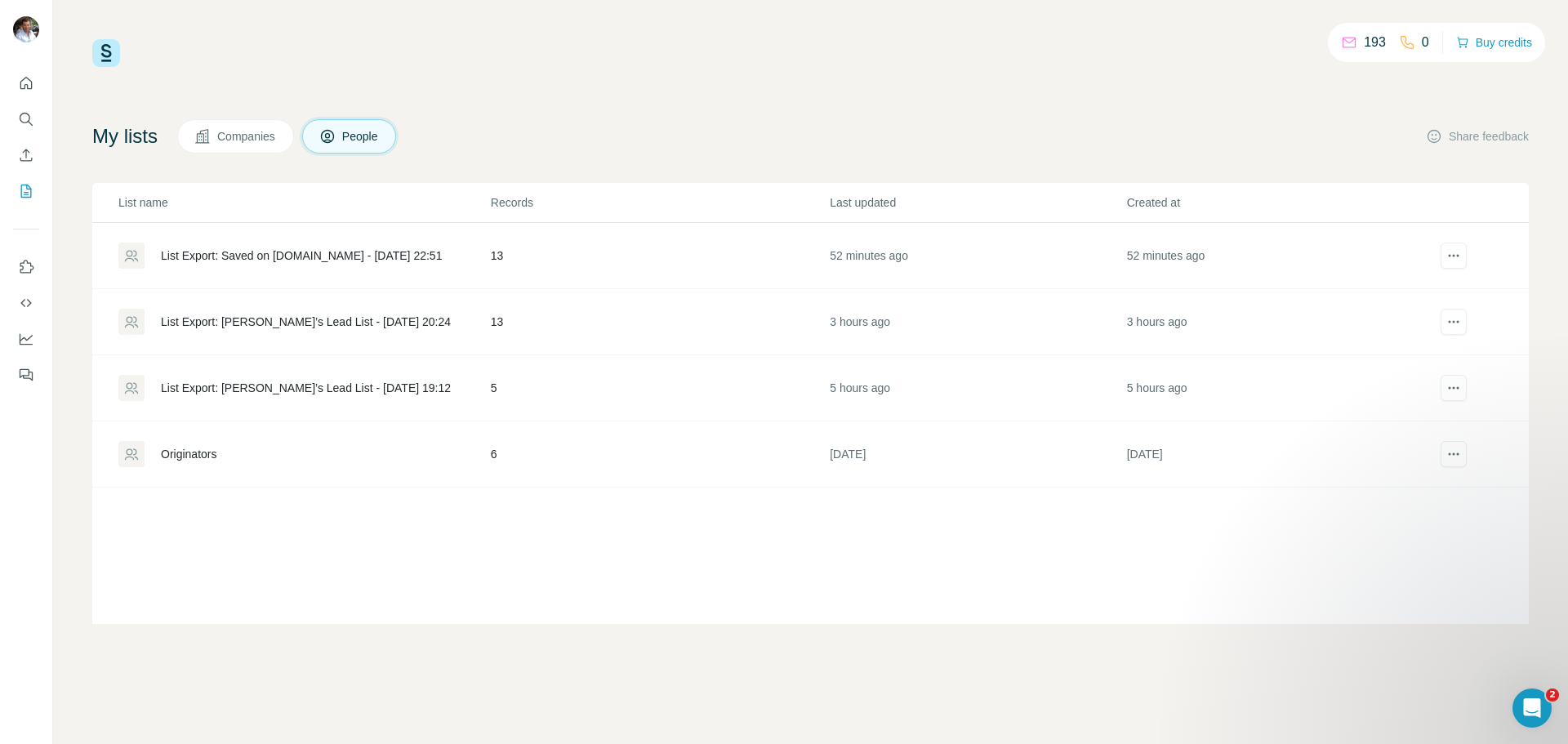
click at [249, 259] on div "List Export: Saved on [DOMAIN_NAME] - [DATE] 22:51" at bounding box center [301, 255] width 281 height 16
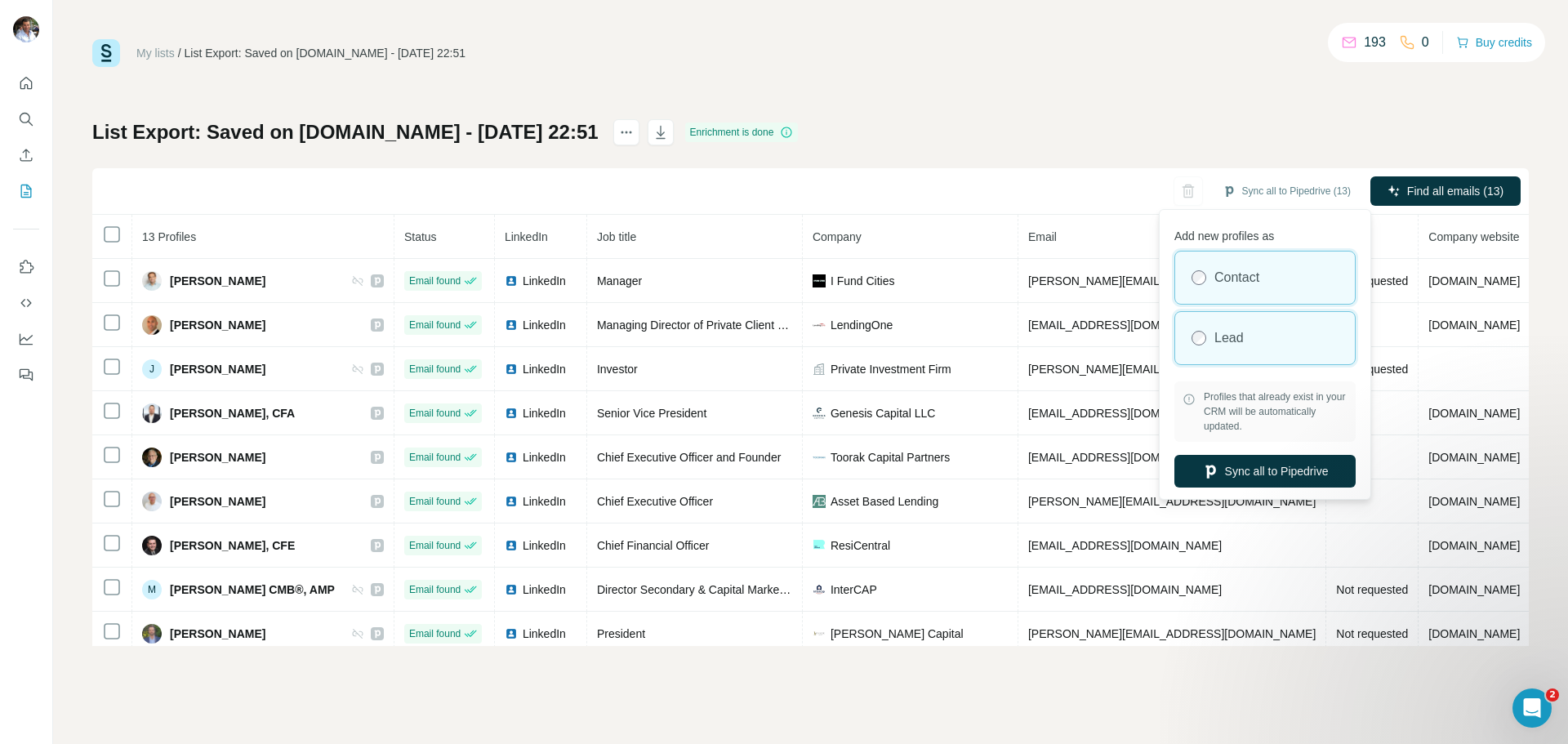
click at [1236, 339] on label "Lead" at bounding box center [1229, 338] width 30 height 20
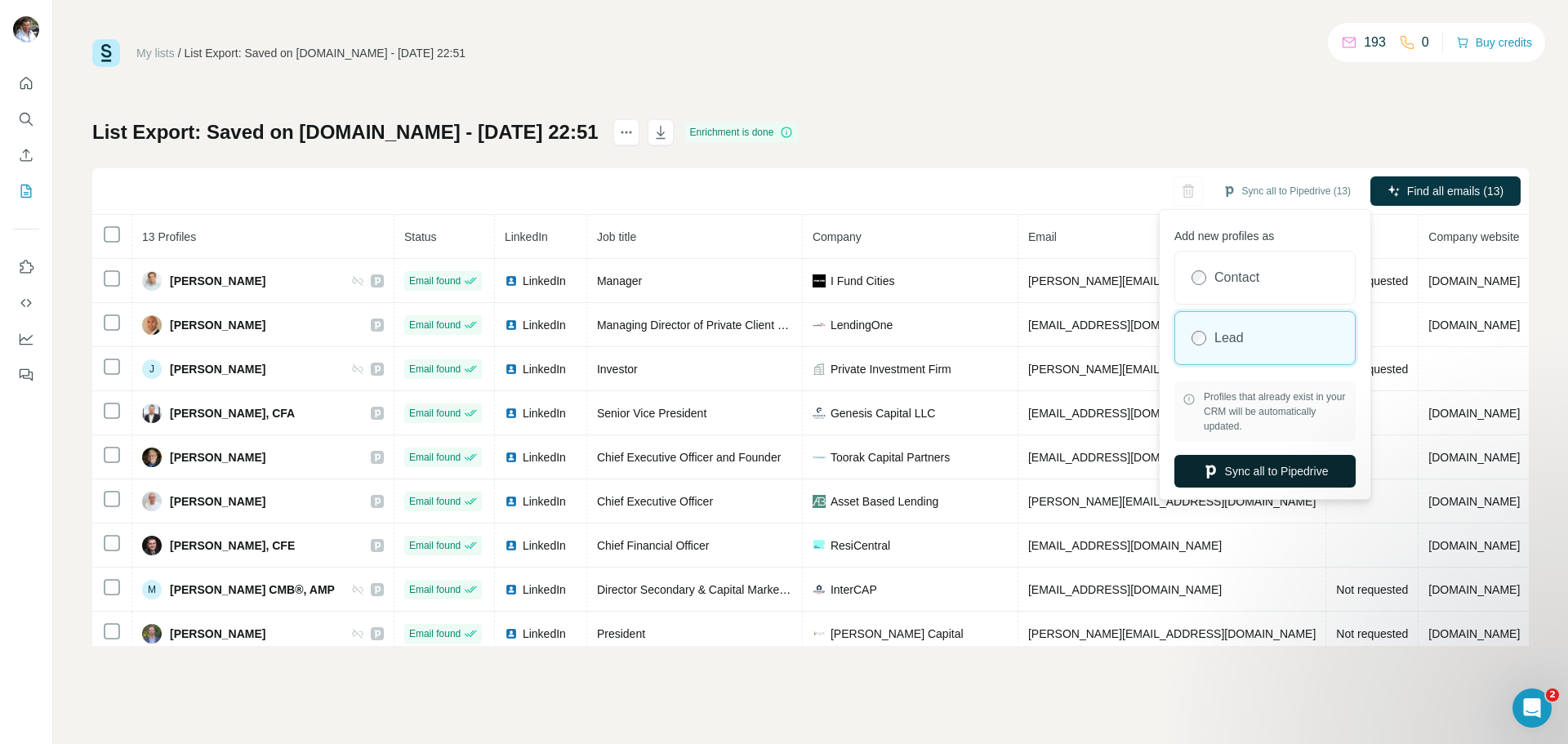
click at [1247, 472] on button "Sync all to Pipedrive" at bounding box center [1264, 471] width 181 height 33
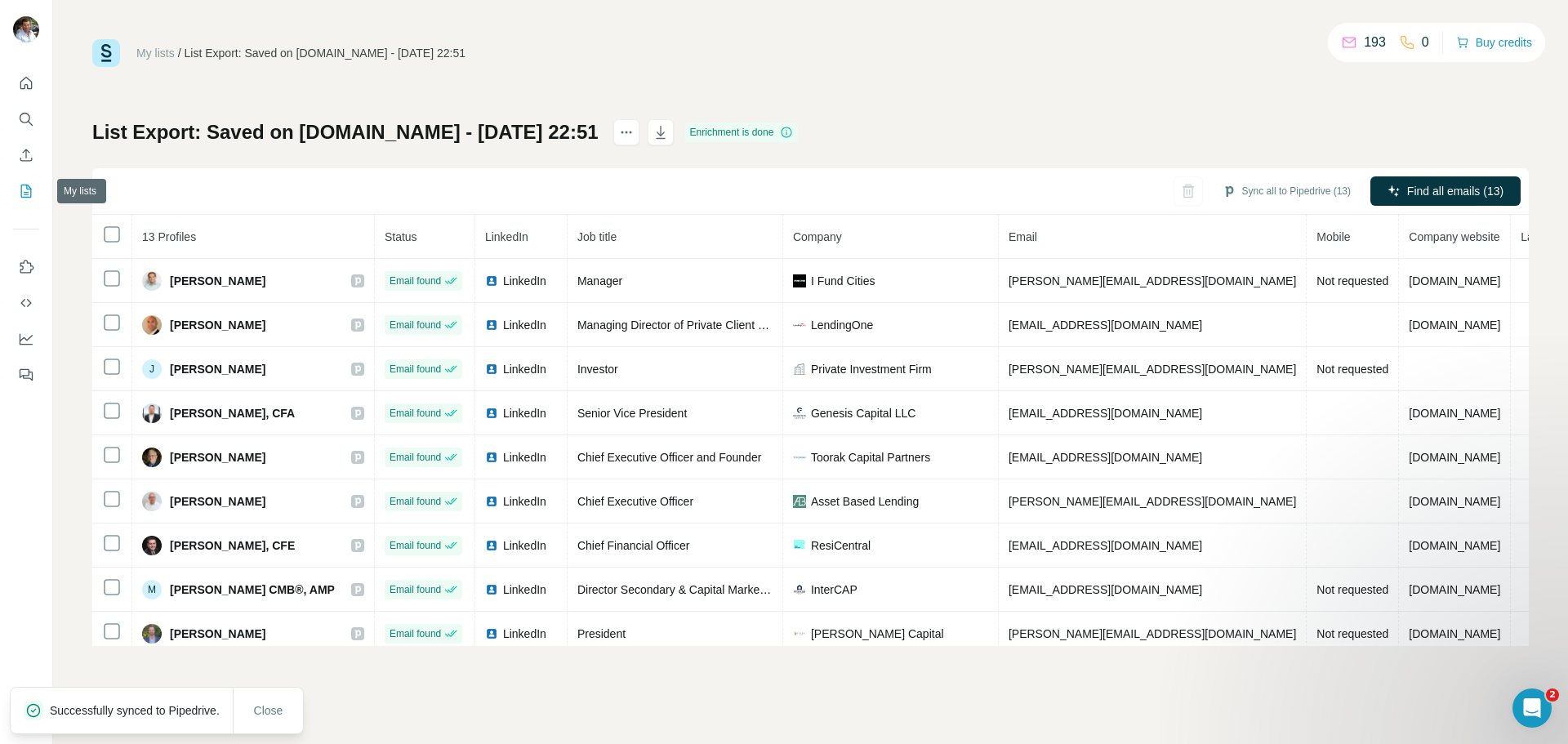
click at [23, 191] on icon "My lists" at bounding box center [25, 191] width 16 height 16
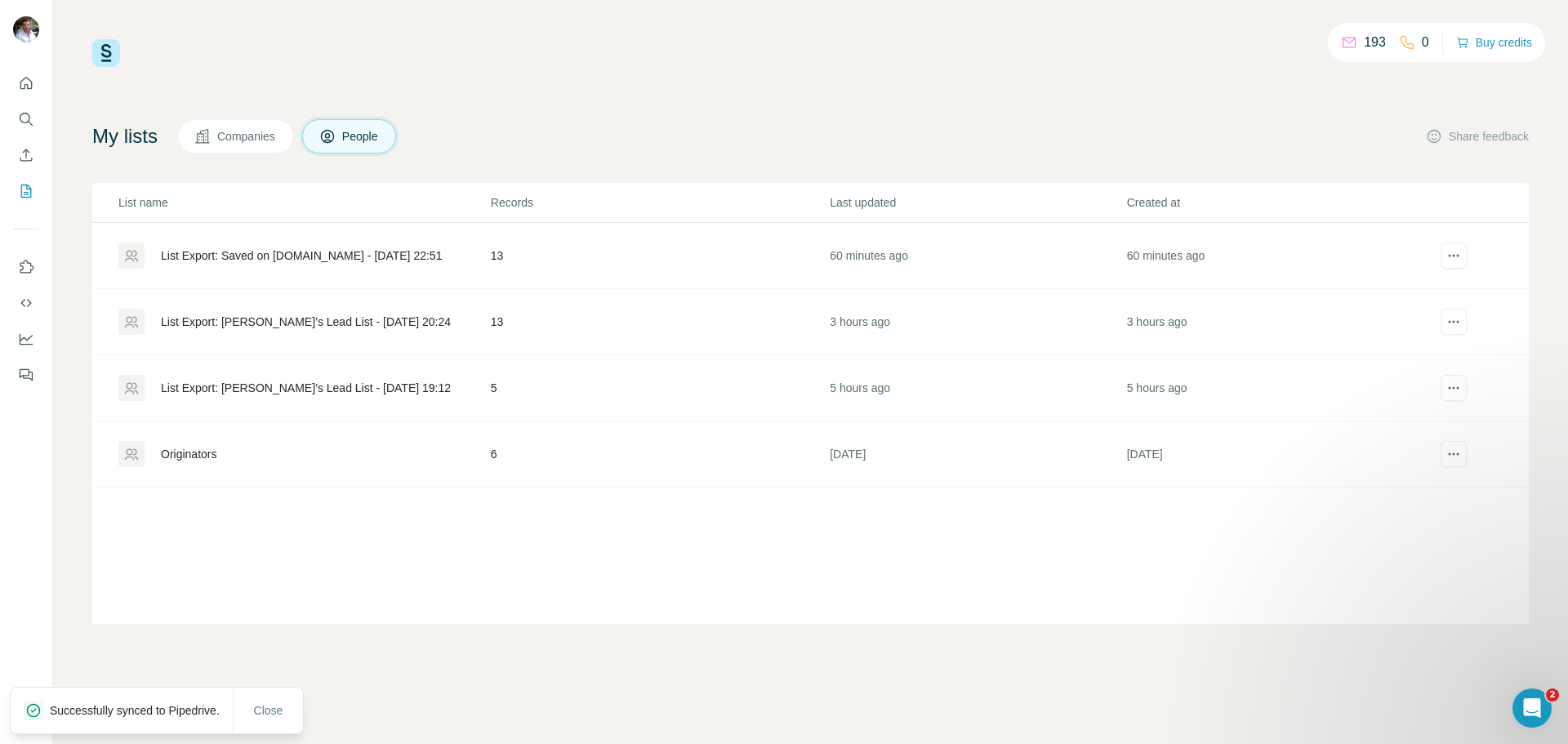
click at [193, 322] on div "List Export: [PERSON_NAME]’s Lead List - [DATE] 20:24" at bounding box center [306, 322] width 290 height 16
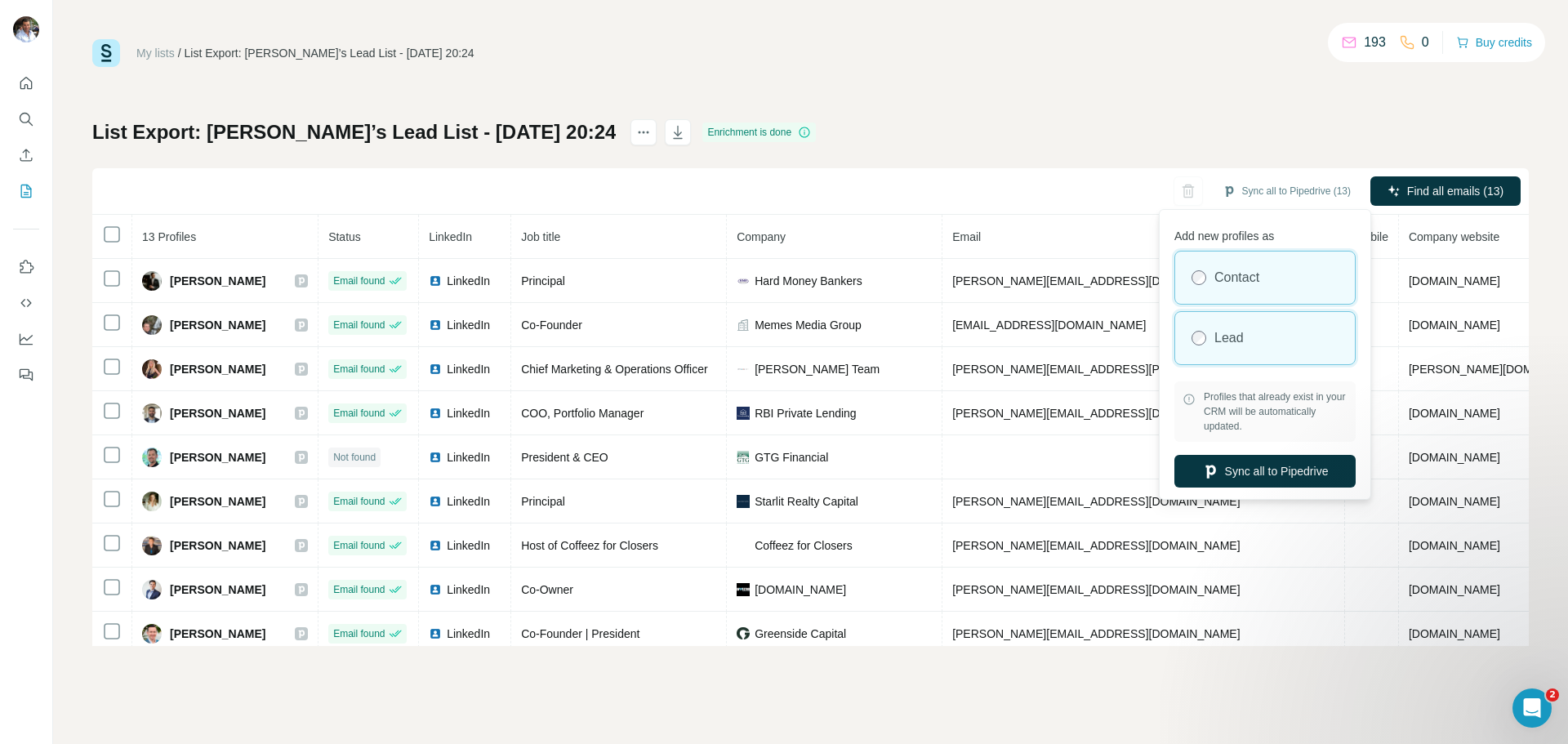
click at [1230, 347] on label "Lead" at bounding box center [1229, 338] width 30 height 20
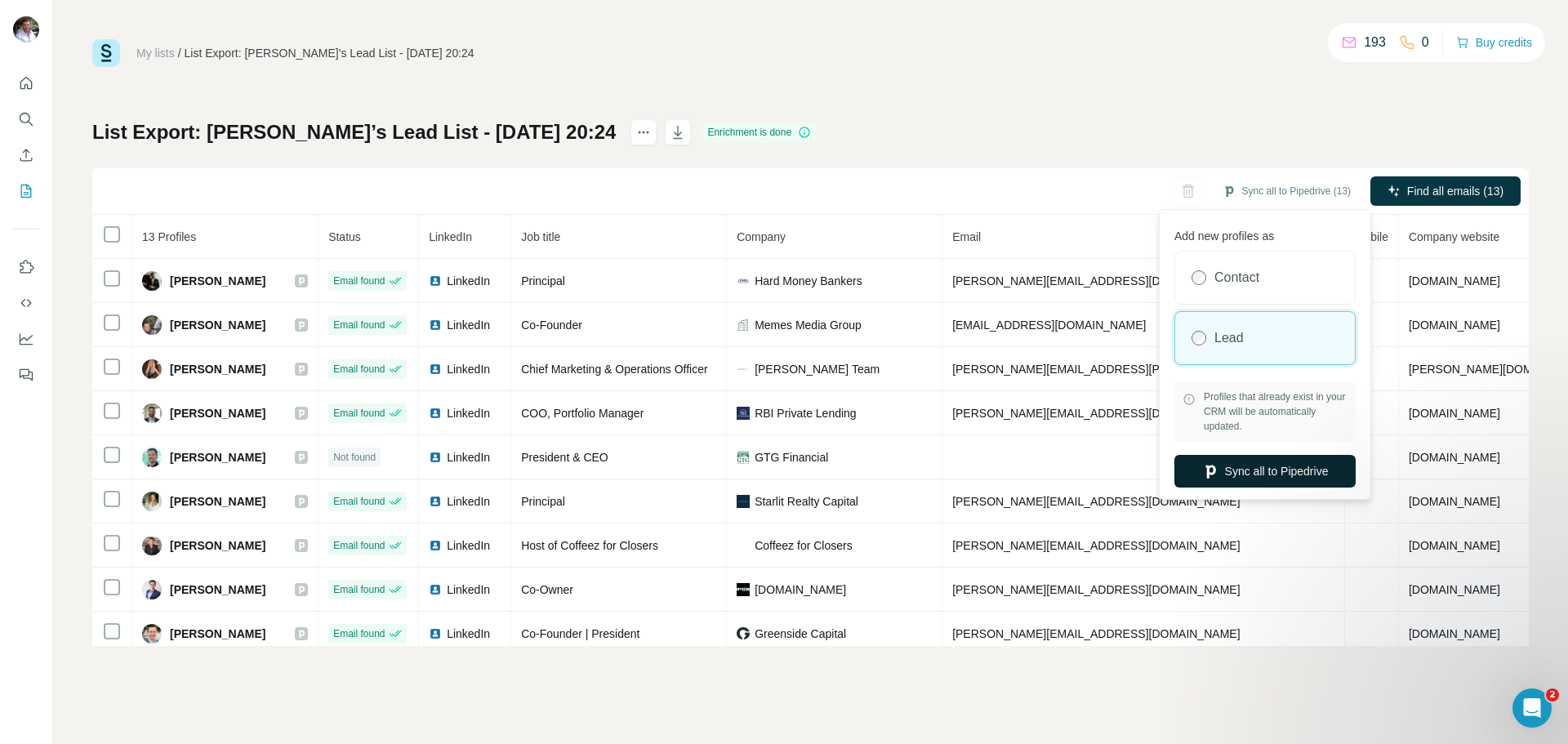
click at [1242, 473] on button "Sync all to Pipedrive" at bounding box center [1264, 471] width 181 height 33
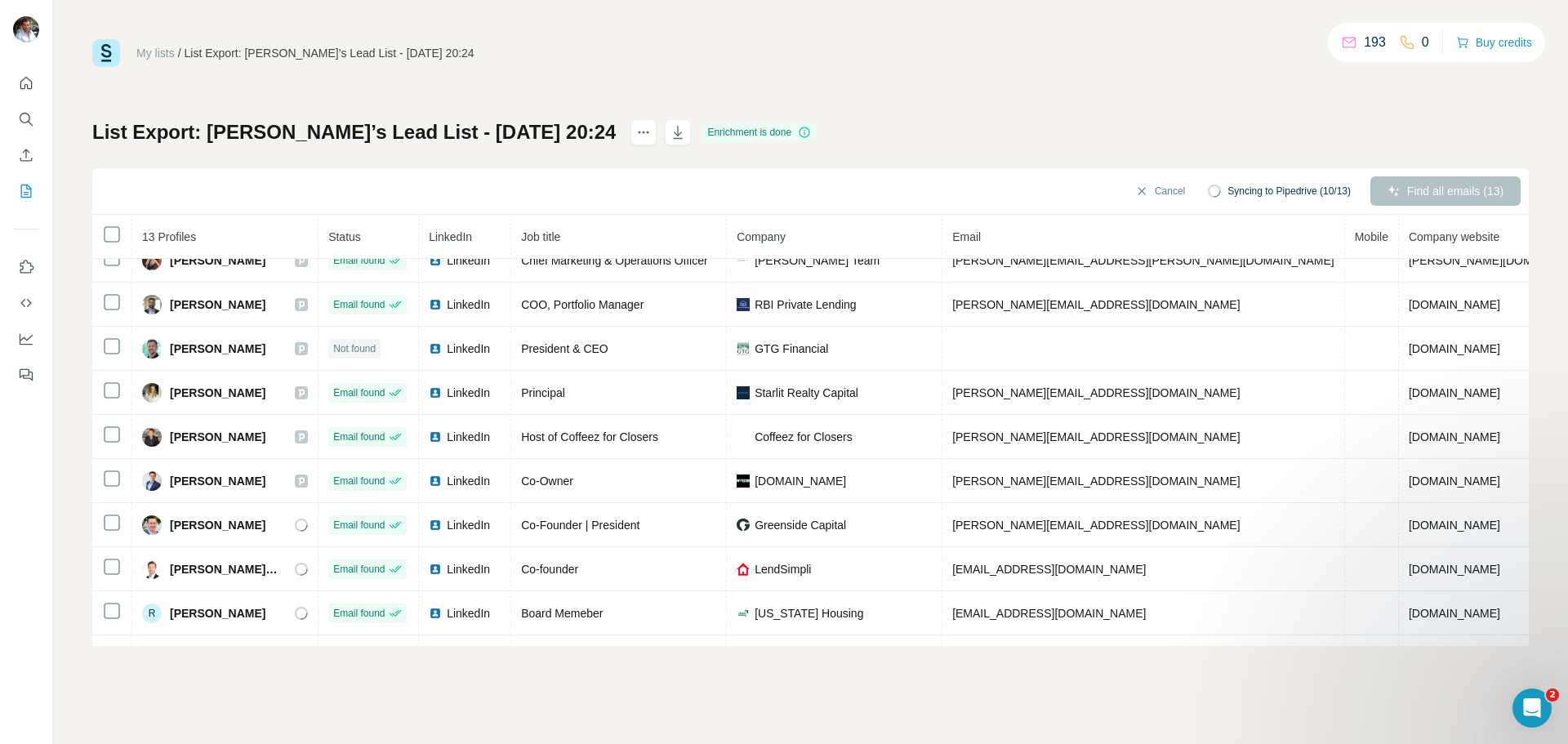
scroll to position [194, 0]
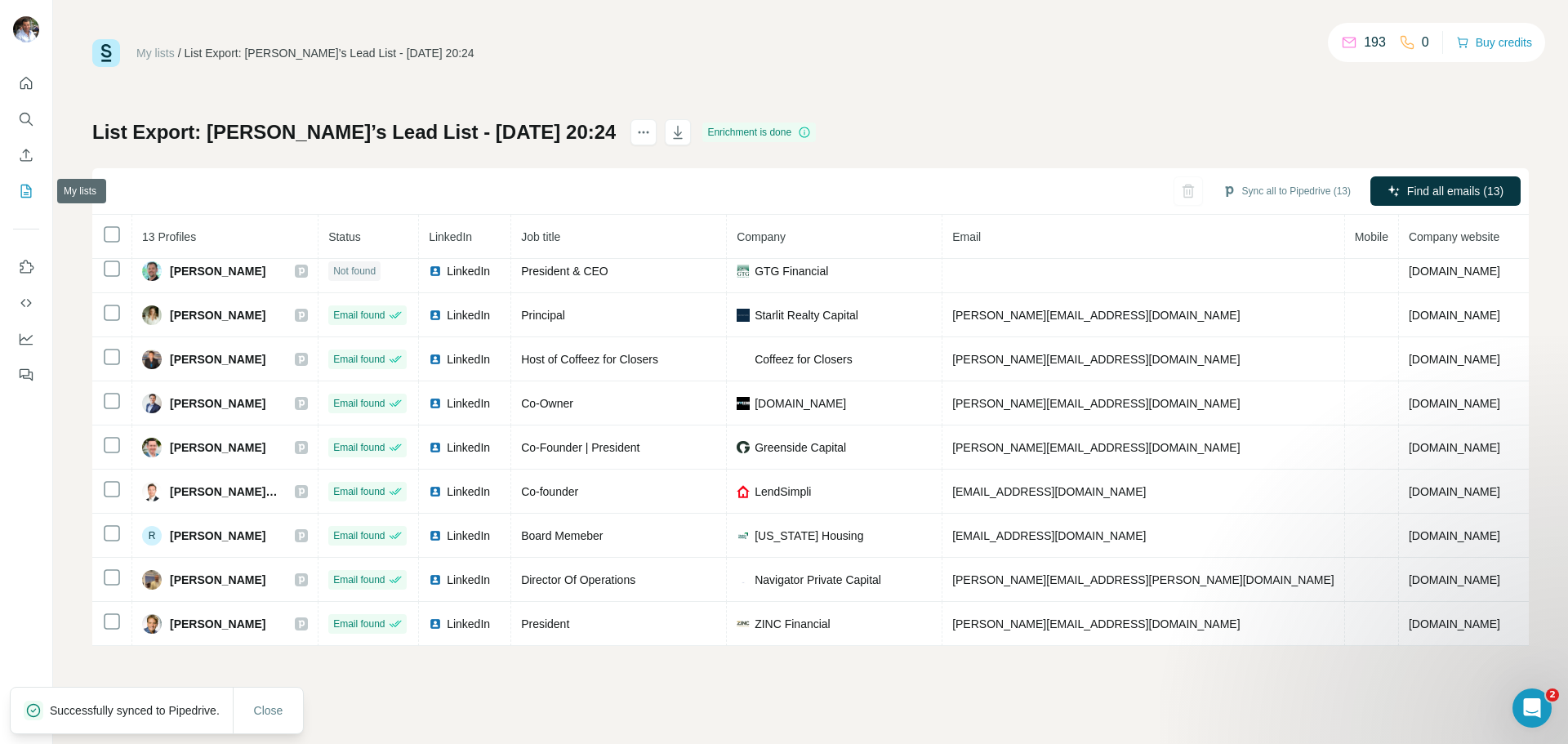
click at [20, 197] on icon "My lists" at bounding box center [25, 191] width 16 height 16
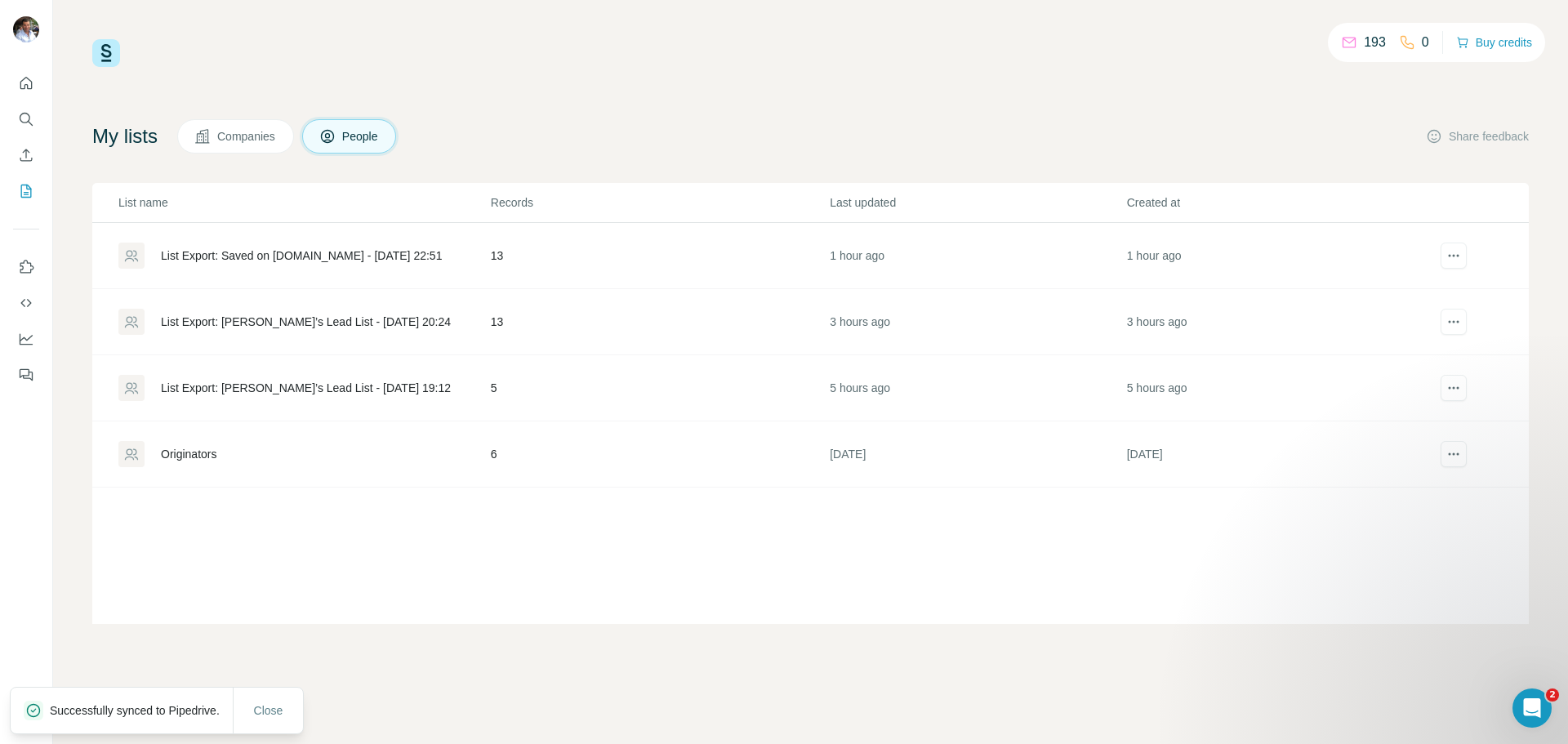
click at [258, 384] on div "List Export: [PERSON_NAME]’s Lead List - [DATE] 19:12" at bounding box center [306, 388] width 290 height 16
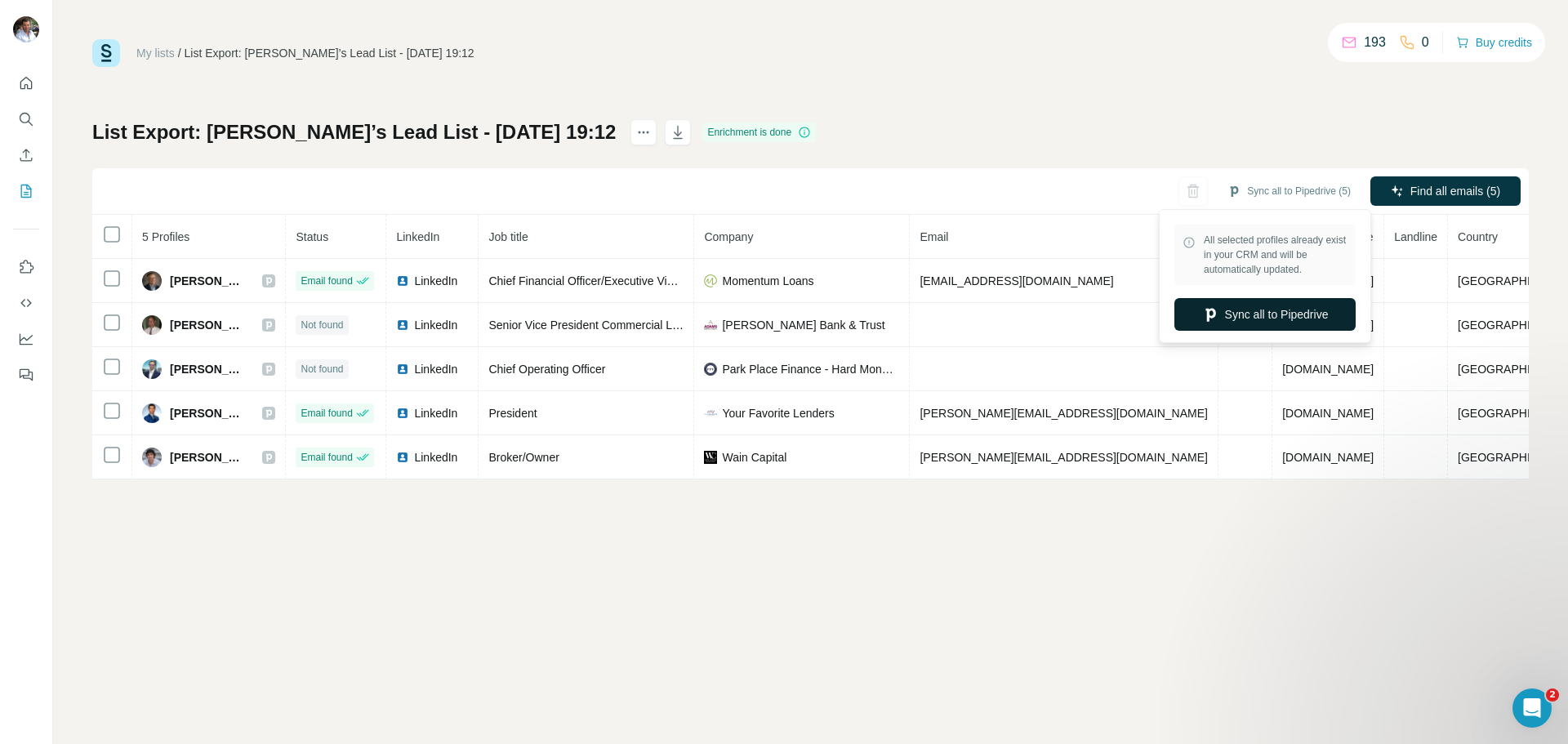
click at [1257, 320] on button "Sync all to Pipedrive" at bounding box center [1264, 314] width 181 height 33
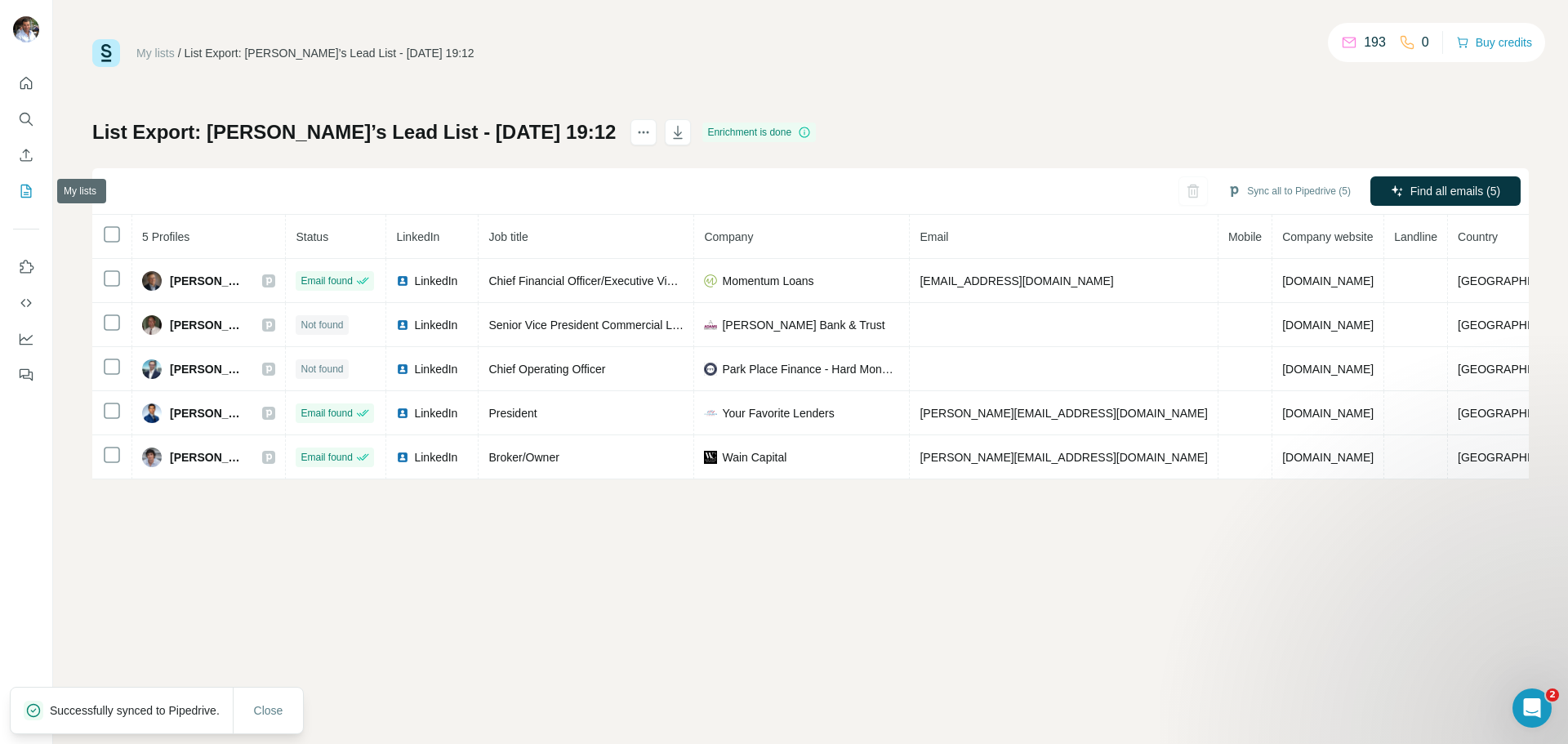
click at [20, 193] on icon "My lists" at bounding box center [25, 191] width 16 height 16
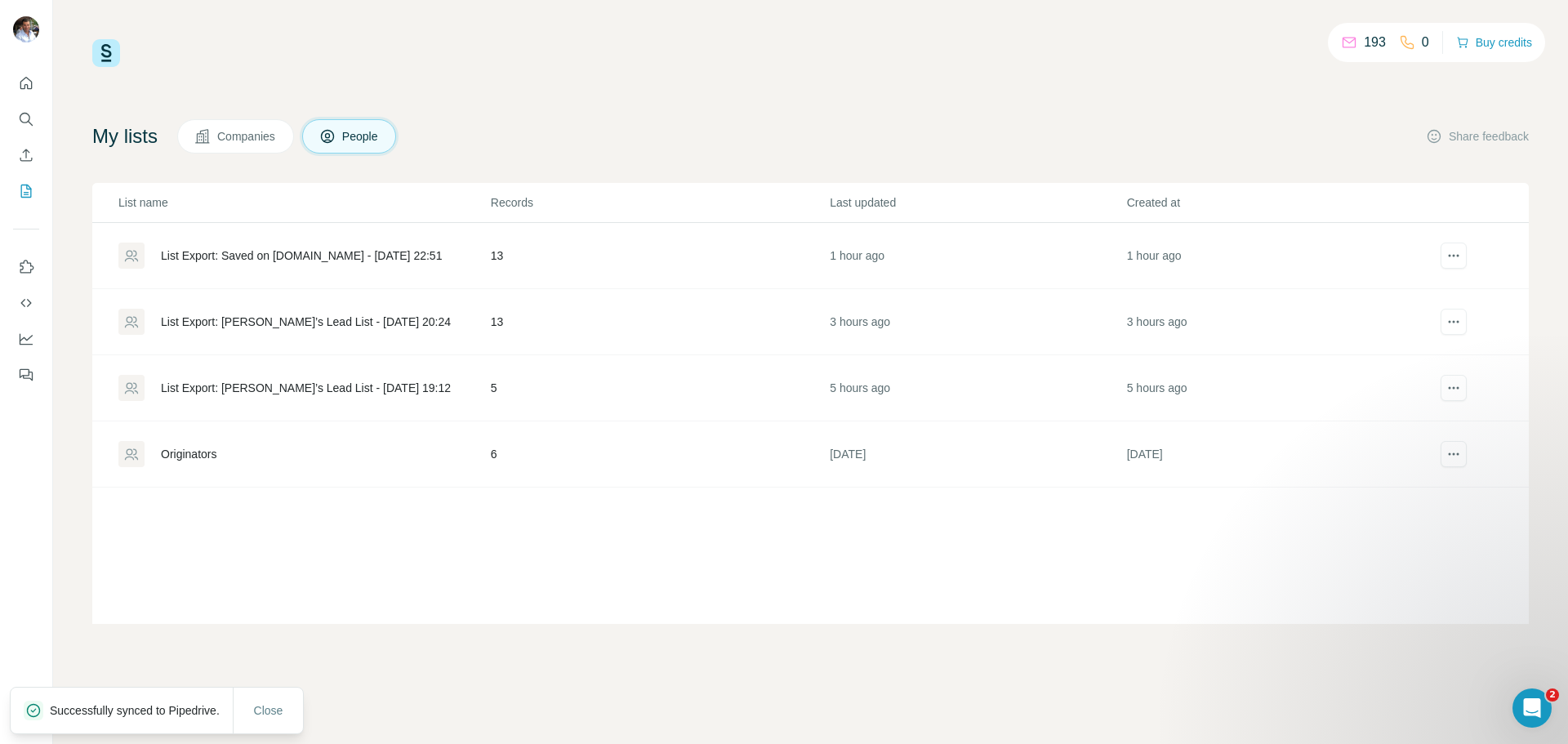
click at [204, 451] on div "Originators" at bounding box center [188, 454] width 55 height 16
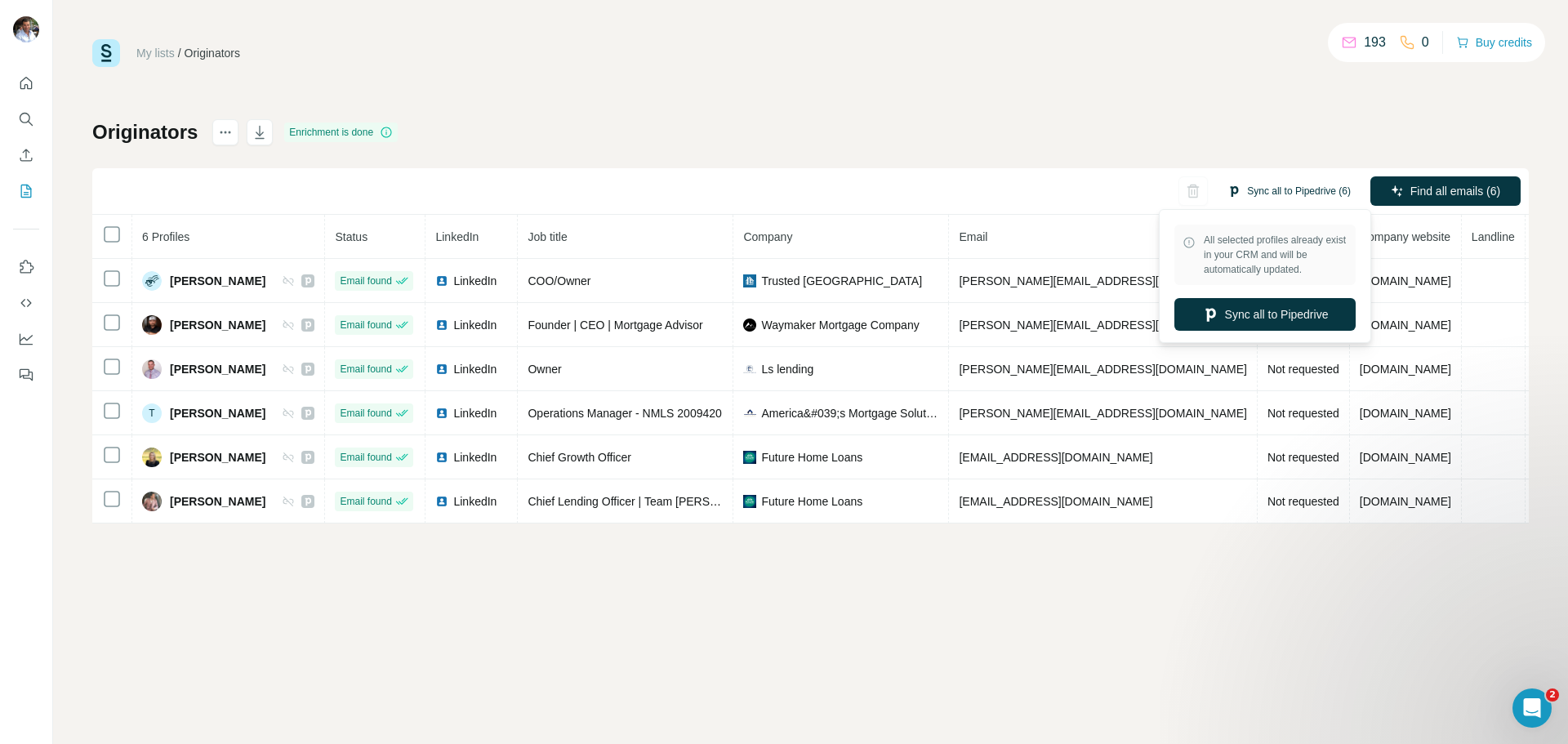
click at [1283, 192] on button "Sync all to Pipedrive (6)" at bounding box center [1289, 191] width 146 height 25
click at [1258, 312] on button "Sync all to Pipedrive" at bounding box center [1264, 314] width 181 height 33
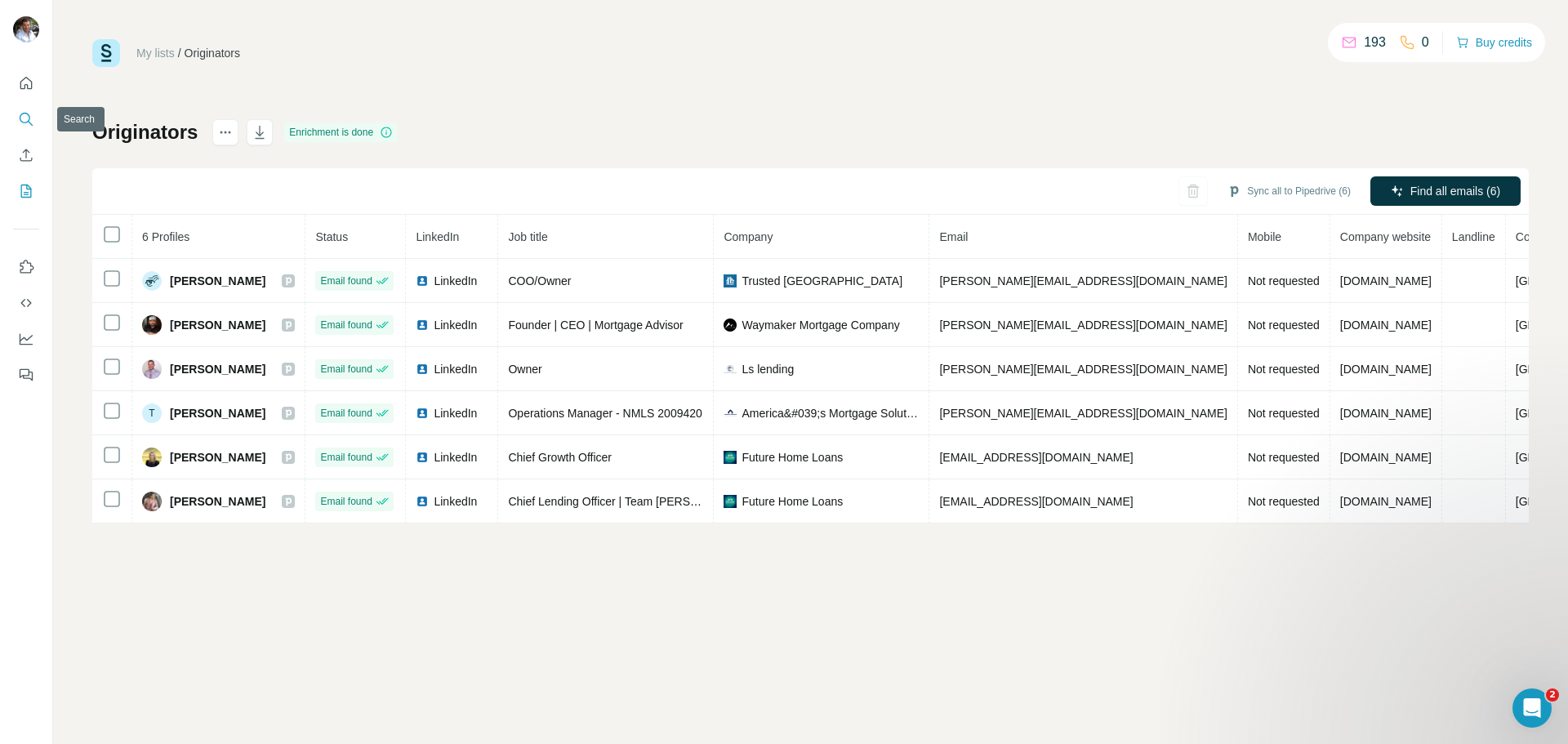
click at [23, 120] on icon "Search" at bounding box center [25, 119] width 16 height 16
